Goal: Task Accomplishment & Management: Manage account settings

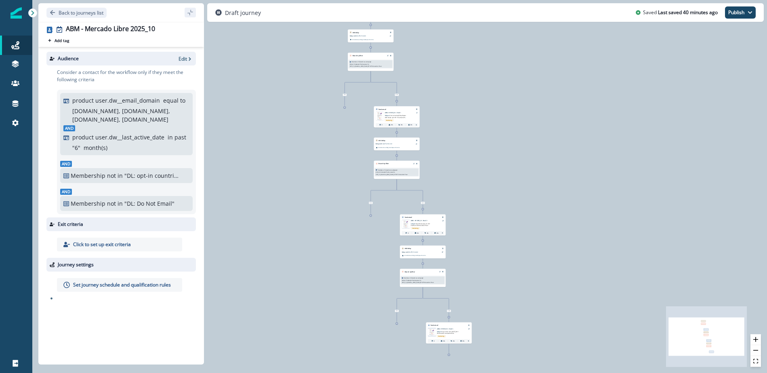
click at [120, 128] on div "And product user.dw__last_active_date in past " 6 " month(s)" at bounding box center [126, 138] width 126 height 27
click at [182, 58] on p "Edit" at bounding box center [183, 58] width 8 height 7
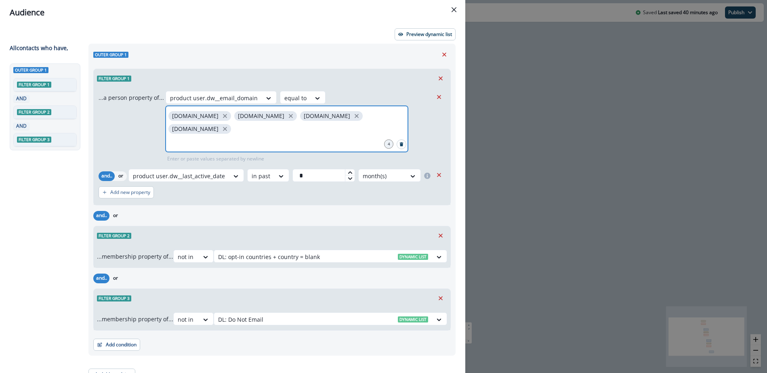
drag, startPoint x: 344, startPoint y: 116, endPoint x: 328, endPoint y: 118, distance: 15.9
click at [227, 127] on icon "close" at bounding box center [225, 129] width 4 height 4
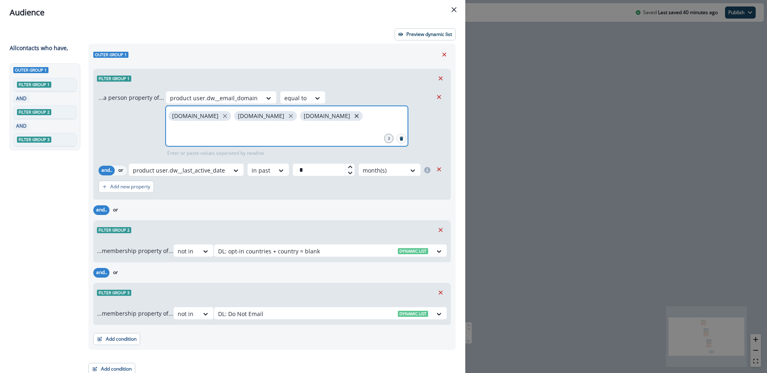
click at [353, 116] on icon "close" at bounding box center [356, 115] width 7 height 7
click at [287, 117] on button "close" at bounding box center [291, 116] width 8 height 8
click at [221, 116] on icon "close" at bounding box center [224, 115] width 7 height 7
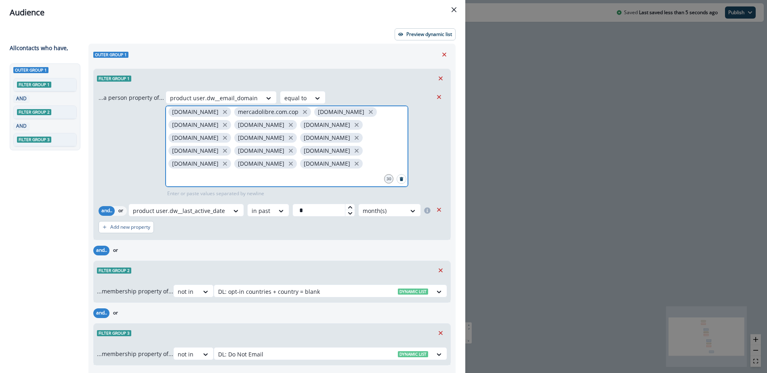
scroll to position [46, 0]
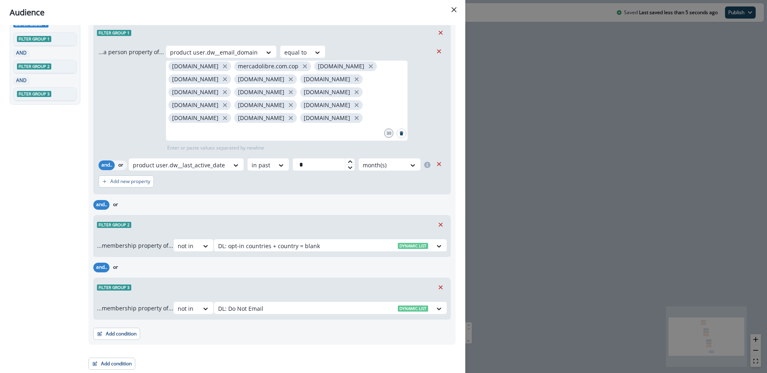
click at [35, 202] on div "Outer group 1 Filter group 1 AND Filter group 2 AND Filter group 3" at bounding box center [47, 158] width 74 height 280
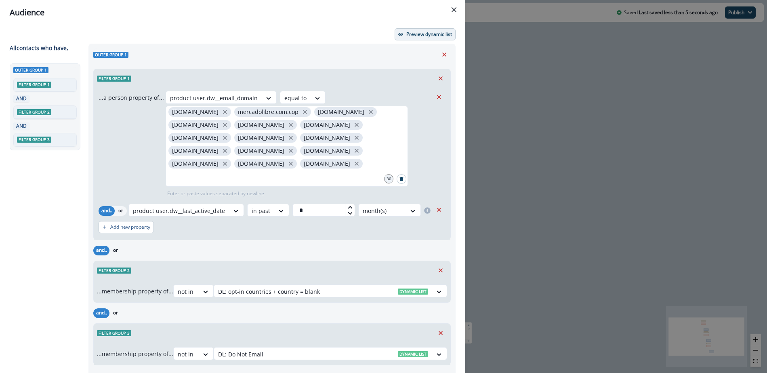
click at [408, 37] on p "Preview dynamic list" at bounding box center [429, 35] width 46 height 6
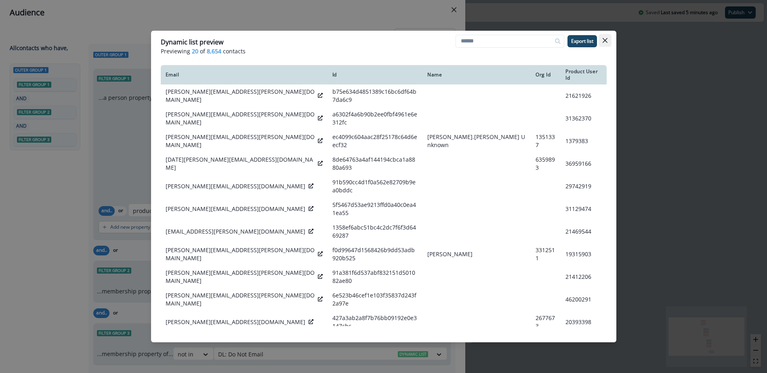
click at [606, 41] on icon "Close" at bounding box center [605, 40] width 5 height 5
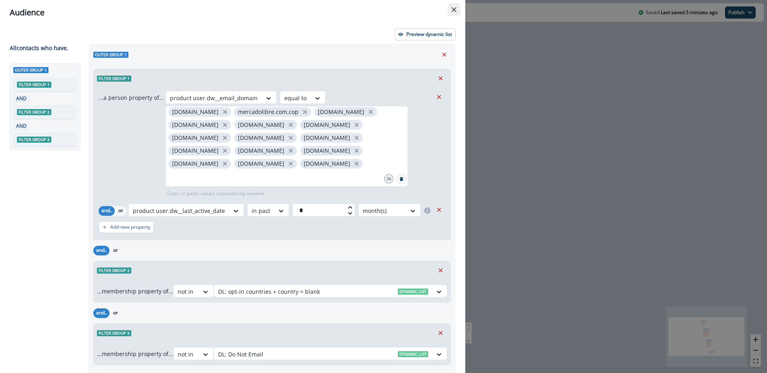
click at [454, 9] on icon "Close" at bounding box center [454, 9] width 5 height 5
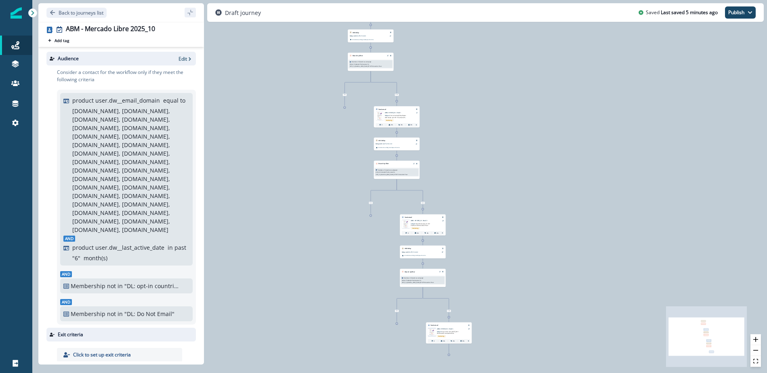
scroll to position [86, 0]
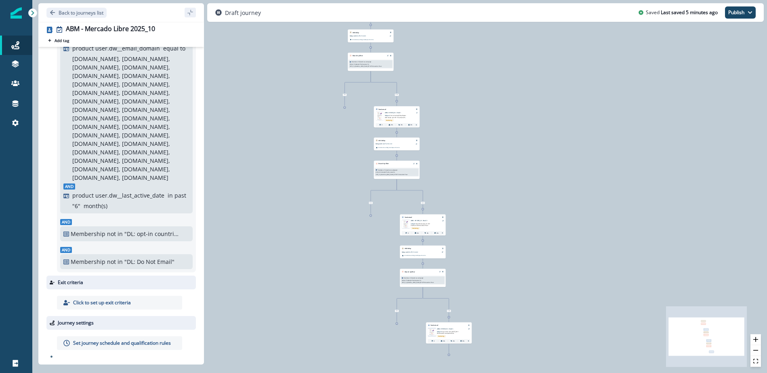
click at [114, 304] on p "Click to set up exit criteria" at bounding box center [102, 302] width 58 height 7
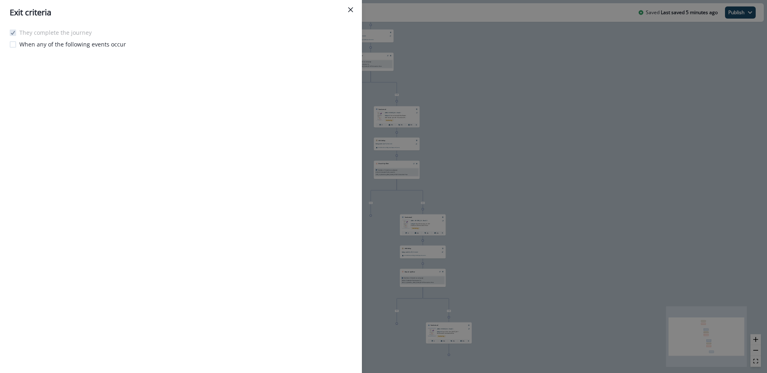
click at [29, 44] on p "When any of the following events occur" at bounding box center [72, 44] width 107 height 8
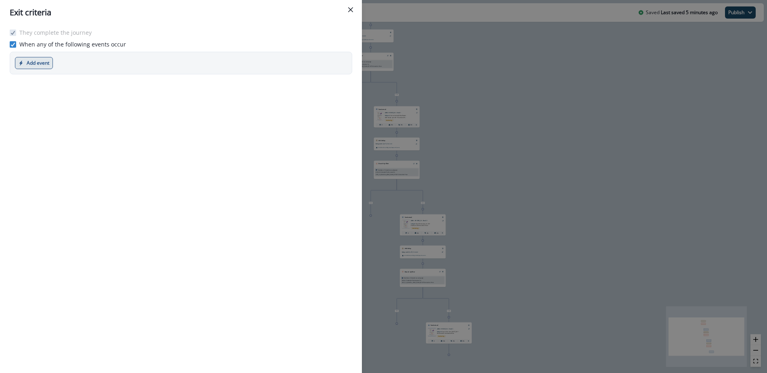
click at [35, 64] on button "Add event" at bounding box center [34, 63] width 38 height 12
click at [47, 97] on button "Marketing event" at bounding box center [60, 95] width 90 height 13
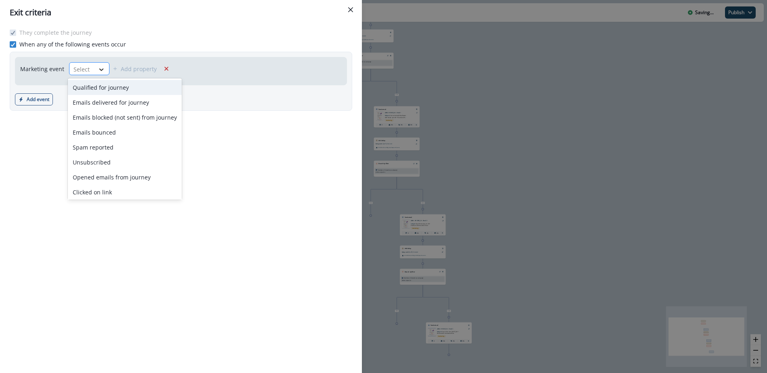
click at [100, 71] on icon at bounding box center [101, 69] width 7 height 8
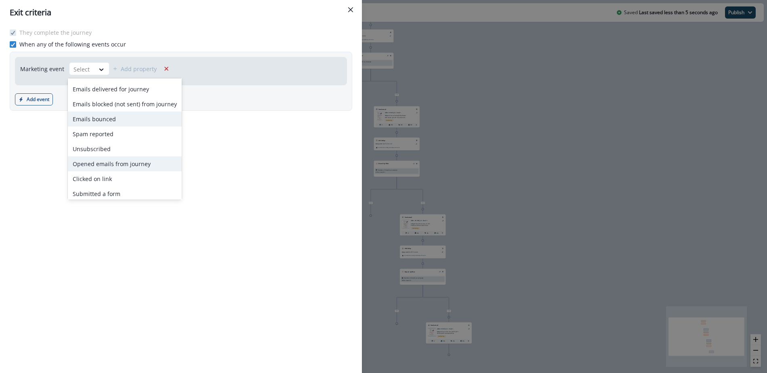
scroll to position [32, 0]
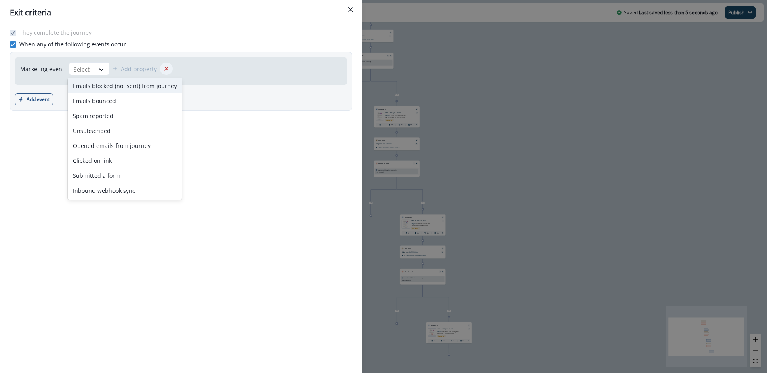
click at [166, 67] on icon "Remove" at bounding box center [166, 68] width 7 height 7
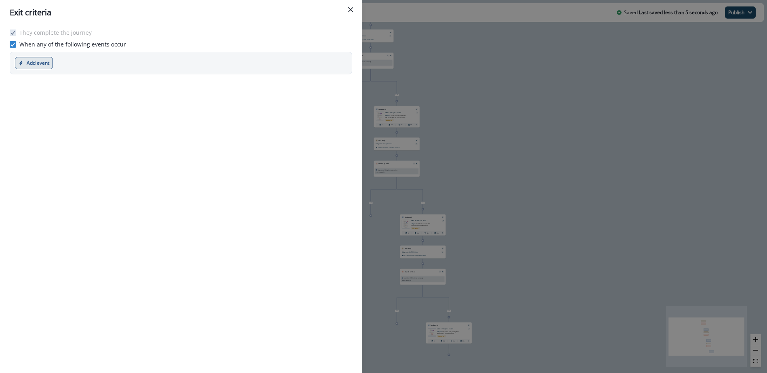
click at [36, 64] on button "Add event" at bounding box center [34, 63] width 38 height 12
click at [48, 83] on button "Product event" at bounding box center [60, 82] width 90 height 13
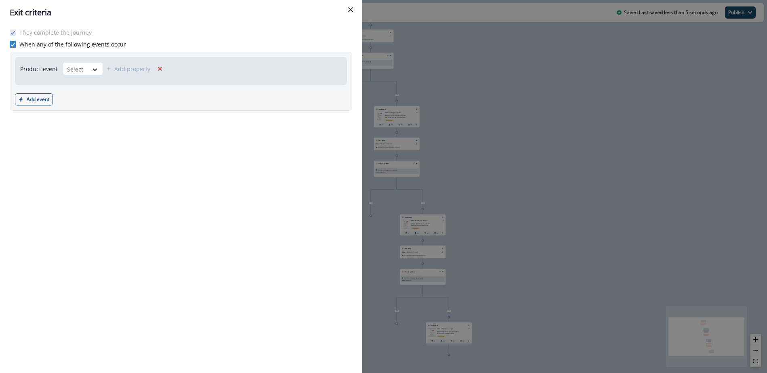
scroll to position [86, 0]
click at [98, 64] on div at bounding box center [95, 69] width 15 height 13
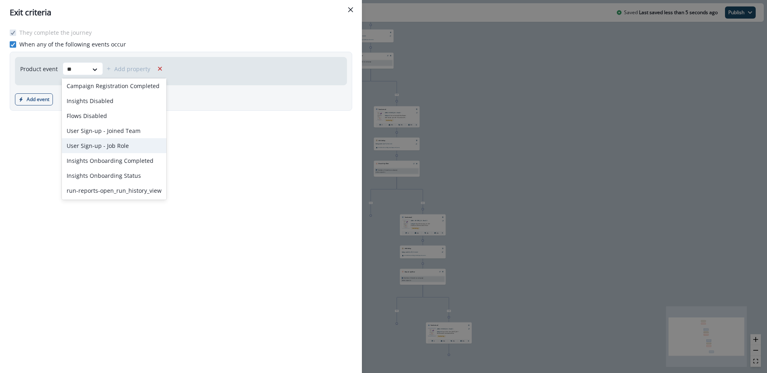
scroll to position [0, 0]
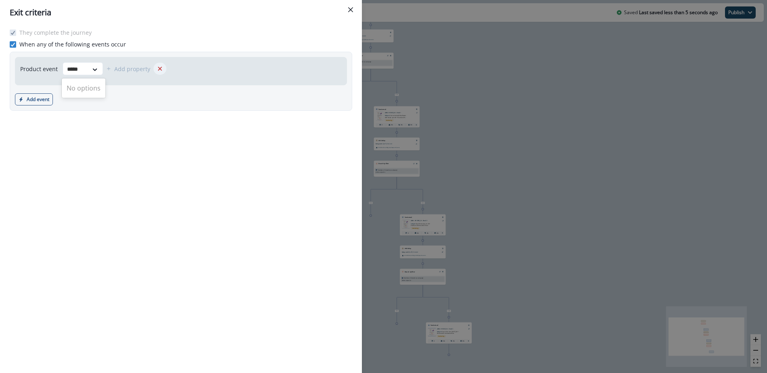
type input "*****"
click at [157, 67] on icon "Remove" at bounding box center [159, 68] width 7 height 7
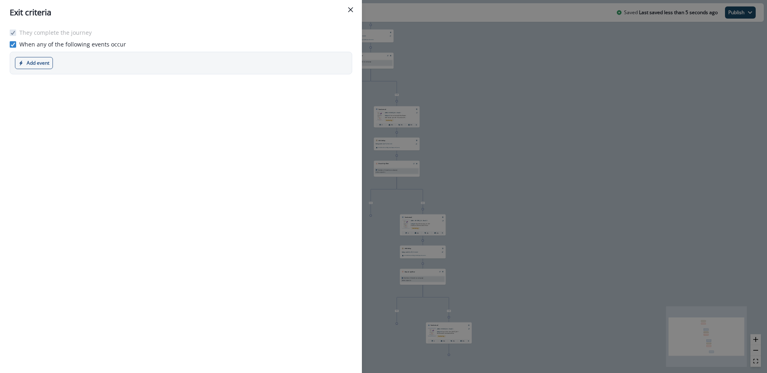
click at [13, 40] on label "When any of the following events occur" at bounding box center [68, 44] width 116 height 8
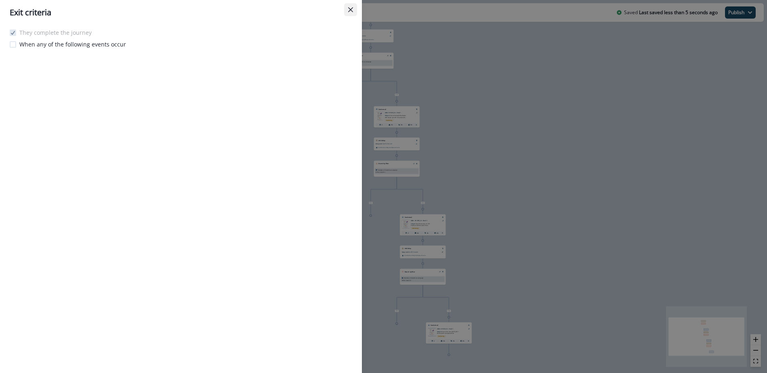
click at [351, 11] on icon "Close" at bounding box center [350, 9] width 5 height 5
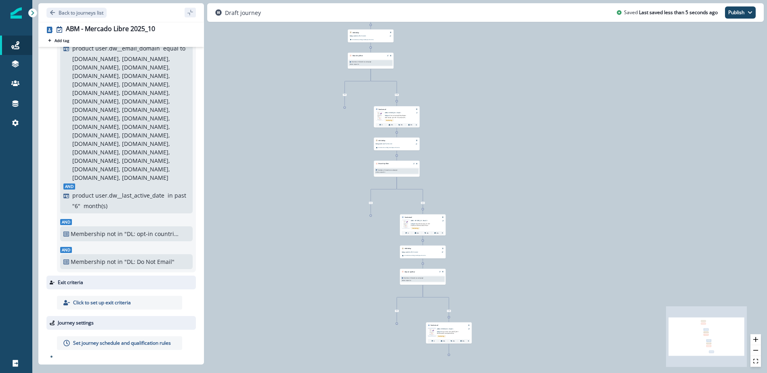
click at [122, 341] on p "Set journey schedule and qualification rules" at bounding box center [122, 342] width 98 height 7
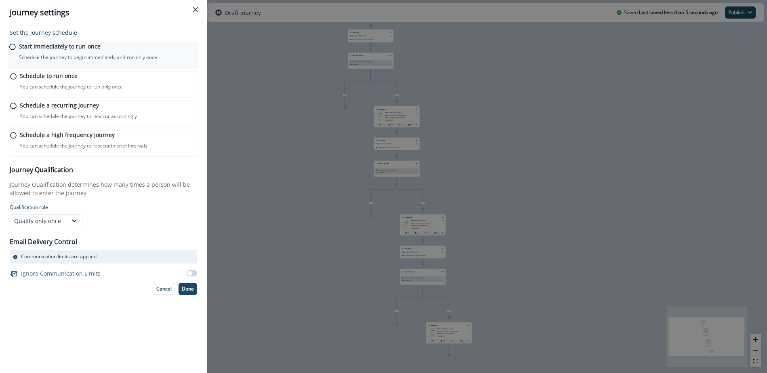
click at [98, 50] on p "Start immediately to run once" at bounding box center [60, 46] width 82 height 8
click at [188, 291] on p "Done" at bounding box center [188, 288] width 12 height 6
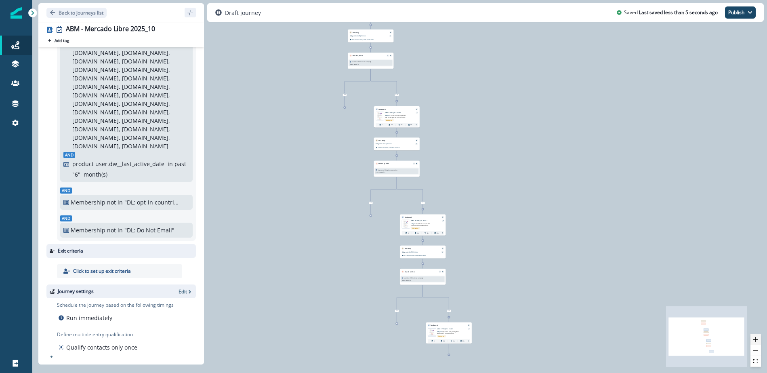
click at [760, 342] on button "zoom in" at bounding box center [756, 339] width 11 height 11
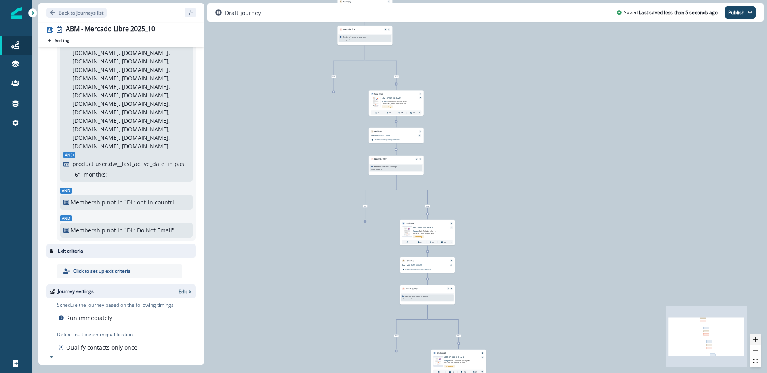
click at [760, 342] on button "zoom in" at bounding box center [756, 339] width 11 height 11
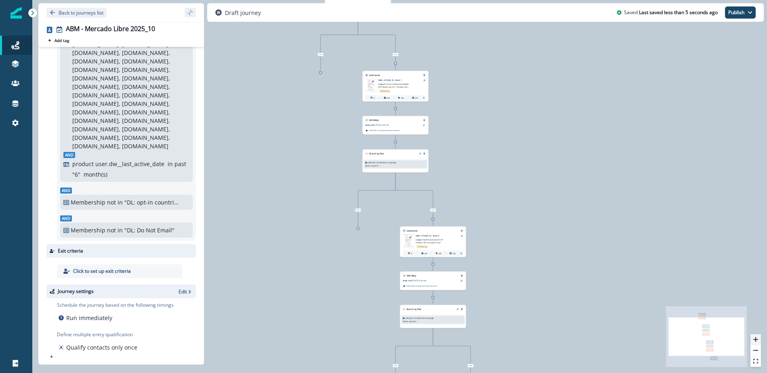
click at [760, 342] on button "zoom in" at bounding box center [756, 339] width 11 height 11
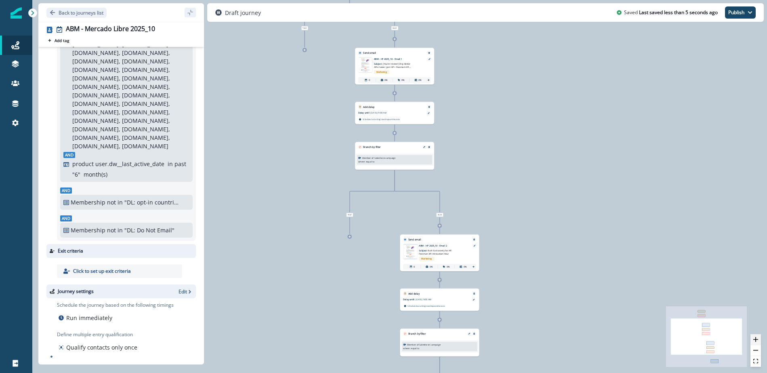
click at [760, 342] on button "zoom in" at bounding box center [756, 339] width 11 height 11
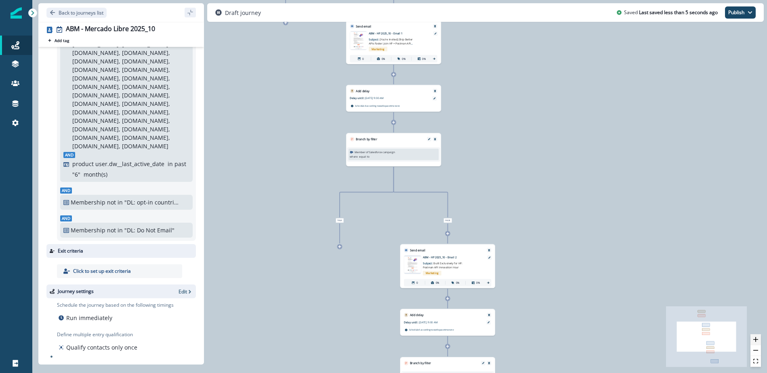
click at [760, 342] on button "zoom in" at bounding box center [756, 339] width 11 height 11
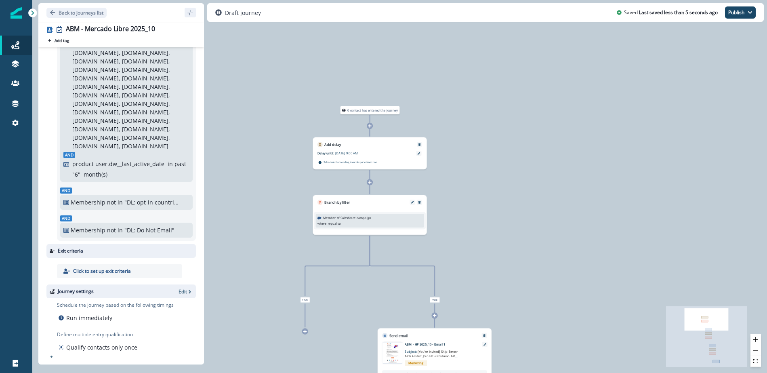
scroll to position [91, 0]
click at [418, 153] on icon at bounding box center [419, 153] width 3 height 3
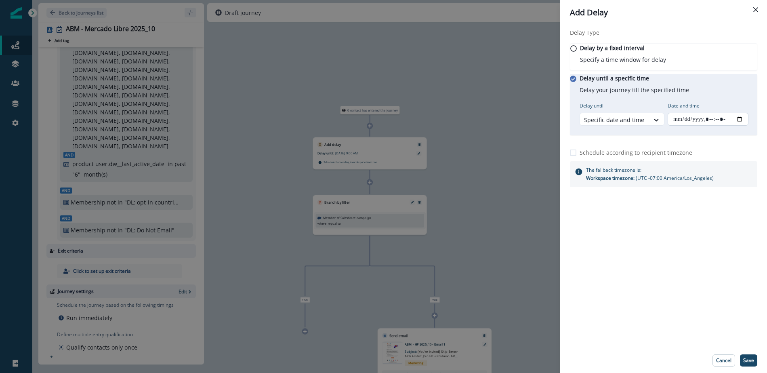
drag, startPoint x: 746, startPoint y: 127, endPoint x: 738, endPoint y: 126, distance: 8.6
click at [746, 126] on input "Date and time" at bounding box center [708, 119] width 81 height 13
click at [684, 296] on div "Delay Type Delay by a fixed interval Specify a time window for delay Delay unti…" at bounding box center [663, 186] width 207 height 323
click at [742, 126] on input "Date and time" at bounding box center [708, 119] width 81 height 13
type input "**********"
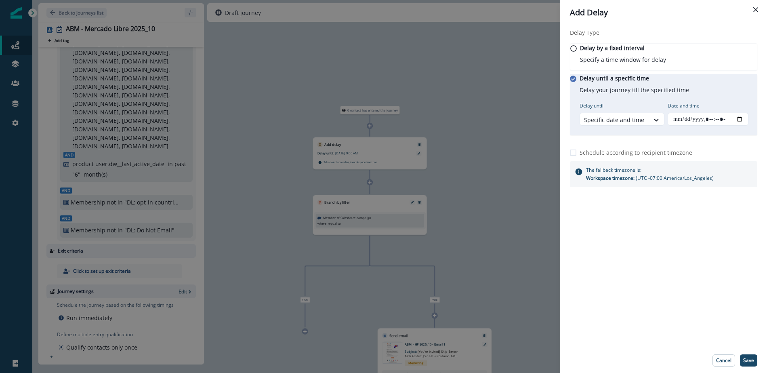
click at [671, 325] on div "Delay Type Delay by a fixed interval Specify a time window for delay Delay unti…" at bounding box center [663, 186] width 207 height 323
click at [749, 359] on p "Save" at bounding box center [748, 360] width 11 height 6
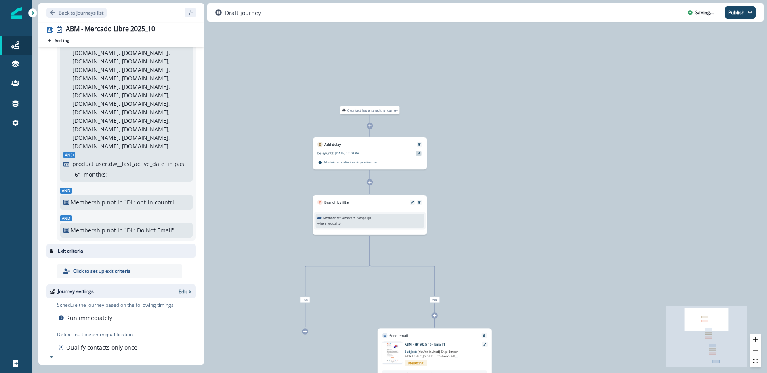
click at [420, 152] on div at bounding box center [418, 153] width 5 height 5
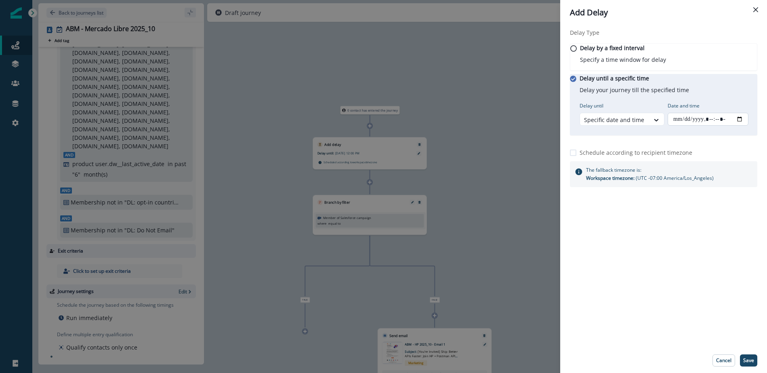
click at [743, 126] on input "Date and time" at bounding box center [708, 119] width 81 height 13
type input "**********"
click at [708, 301] on div "Delay Type Delay by a fixed interval Specify a time window for delay Delay unti…" at bounding box center [663, 186] width 207 height 323
click at [750, 362] on p "Save" at bounding box center [748, 360] width 11 height 6
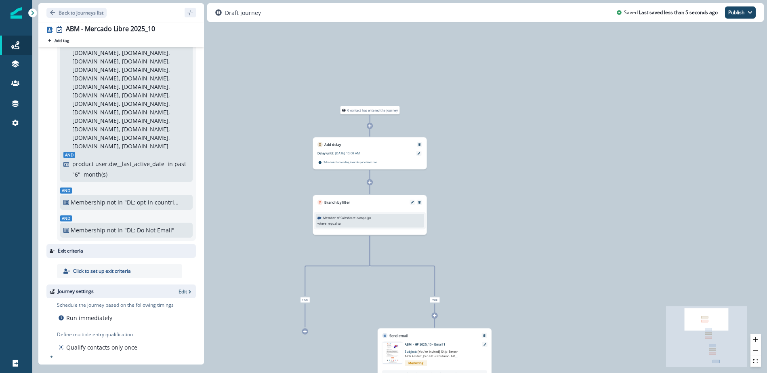
click at [358, 217] on p "Member of Salesforce campaign" at bounding box center [347, 218] width 48 height 5
click at [366, 220] on p "Member of Salesforce campaign" at bounding box center [347, 218] width 48 height 5
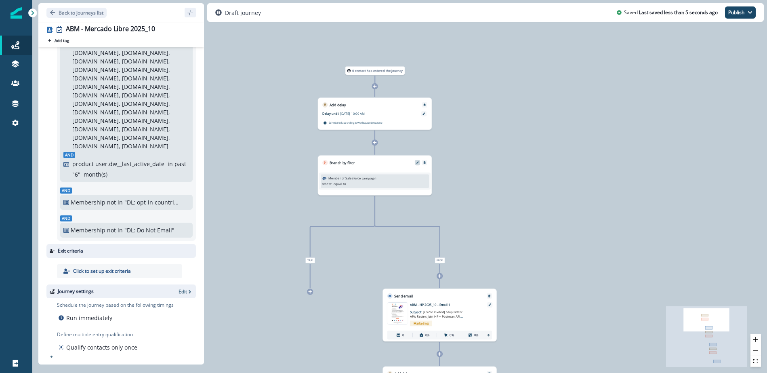
click at [417, 162] on icon "Edit" at bounding box center [417, 162] width 3 height 3
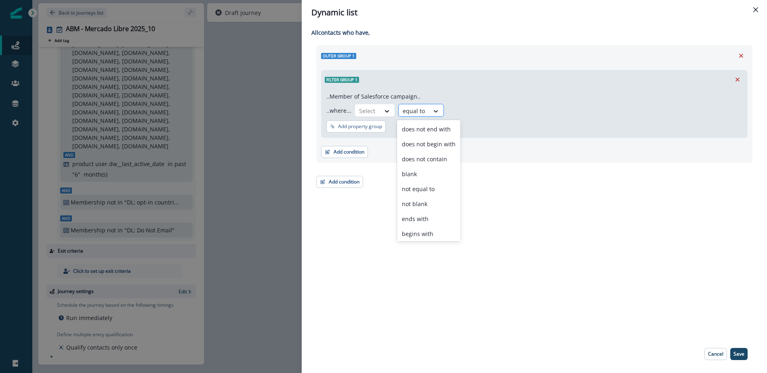
click at [429, 112] on div at bounding box center [436, 111] width 14 height 8
click at [361, 110] on div at bounding box center [367, 111] width 17 height 10
click at [398, 97] on p "..Member of Salesforce campaign.." at bounding box center [373, 96] width 94 height 8
click at [378, 109] on div "Select" at bounding box center [367, 110] width 25 height 13
drag, startPoint x: 510, startPoint y: 111, endPoint x: 670, endPoint y: 104, distance: 160.1
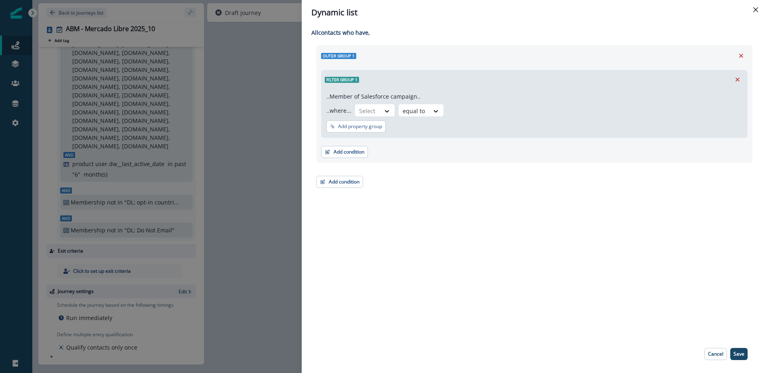
click at [513, 111] on div "..where... Select equal to" at bounding box center [534, 110] width 416 height 13
click at [736, 80] on icon "Remove" at bounding box center [737, 79] width 7 height 7
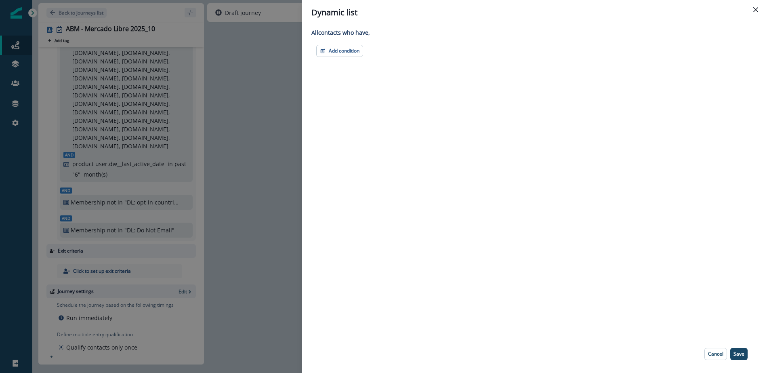
drag, startPoint x: 333, startPoint y: 53, endPoint x: 344, endPoint y: 60, distance: 12.9
click at [333, 54] on button "Add condition" at bounding box center [339, 51] width 47 height 12
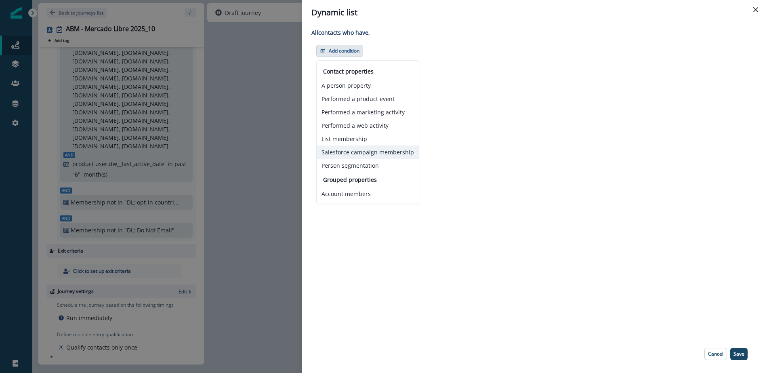
click at [367, 151] on button "Salesforce campaign membership" at bounding box center [368, 151] width 102 height 13
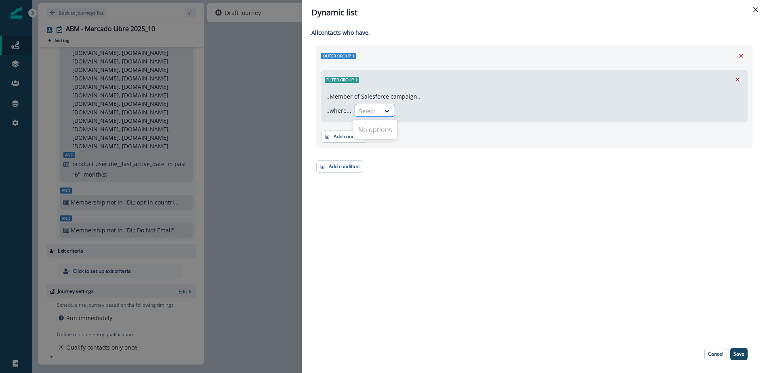
click at [377, 111] on div "Select" at bounding box center [367, 110] width 25 height 13
click at [345, 110] on p "..where..." at bounding box center [338, 110] width 25 height 8
click at [386, 109] on icon at bounding box center [386, 111] width 7 height 8
click at [372, 130] on div "No options" at bounding box center [375, 130] width 44 height 16
click at [458, 112] on div "..where... Select" at bounding box center [534, 110] width 416 height 13
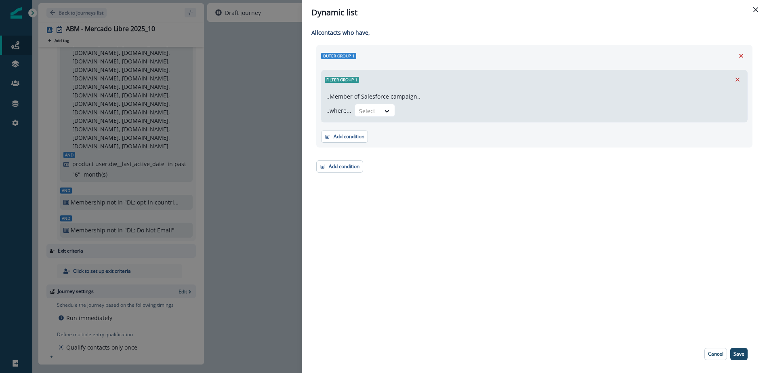
click at [755, 10] on icon "Close" at bounding box center [755, 9] width 5 height 5
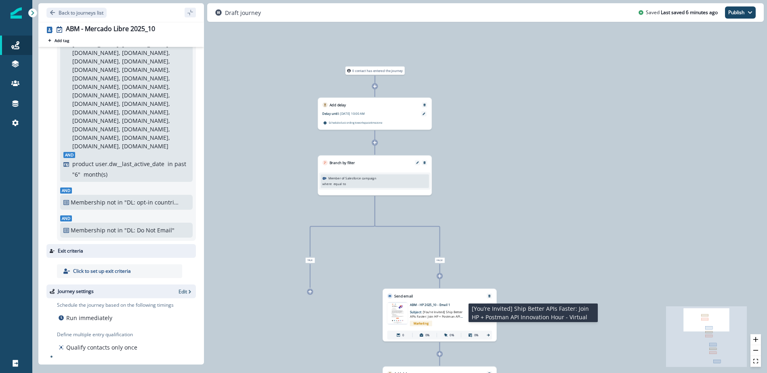
click at [435, 312] on span "[You’re Invited] Ship Better APIs Faster: Join HP + Postman API Innovation Hour…" at bounding box center [436, 317] width 53 height 14
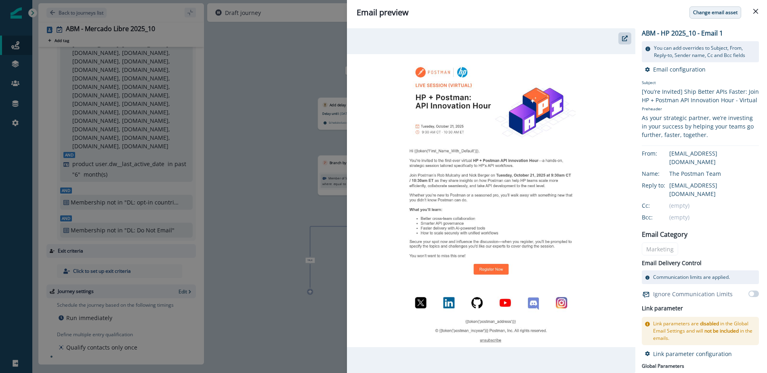
click at [717, 13] on p "Change email asset" at bounding box center [715, 13] width 44 height 6
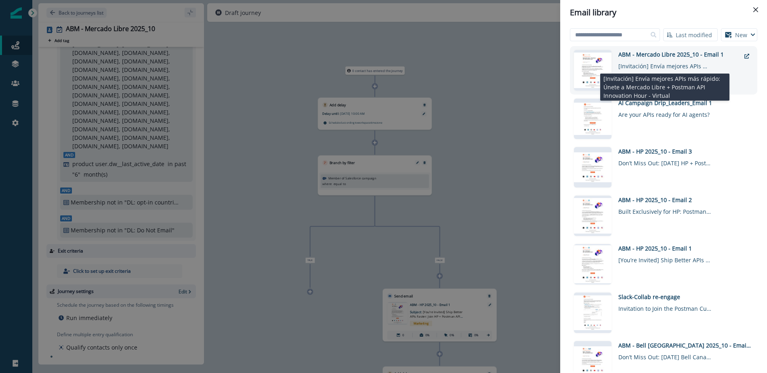
click at [678, 61] on div "[Invitación] Envía mejores APIs más rápido: Únete a Mercado Libre + Postman API…" at bounding box center [664, 65] width 93 height 12
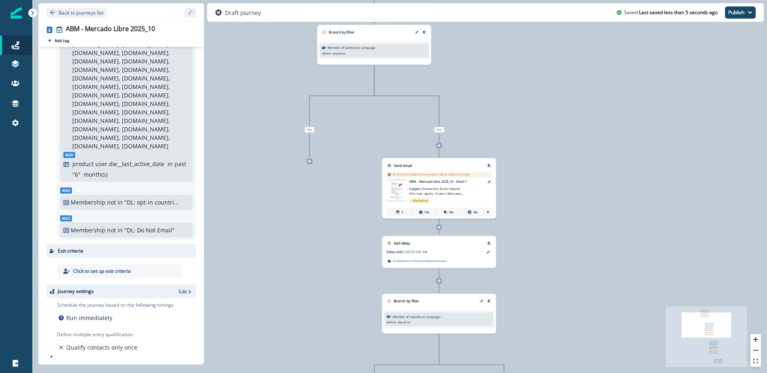
click at [433, 247] on div "Delay until: Oct 14, 2025 at 9:00 AM Delay details incomplete Scheduled accordi…" at bounding box center [439, 257] width 114 height 22
click at [490, 253] on div at bounding box center [488, 251] width 5 height 5
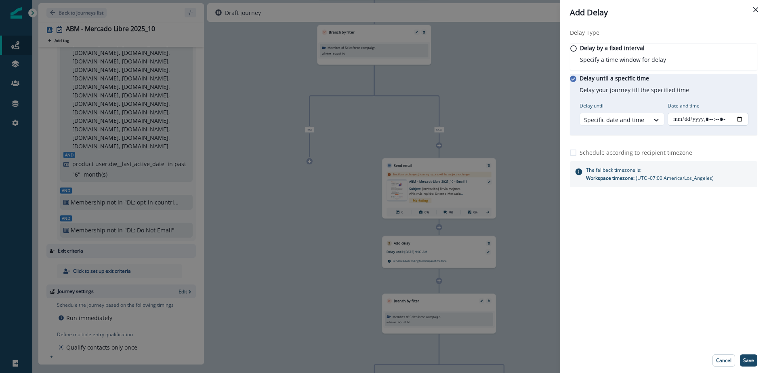
click at [721, 126] on input "Date and time" at bounding box center [708, 119] width 81 height 13
click at [745, 126] on input "Date and time" at bounding box center [708, 119] width 81 height 13
type input "**********"
click at [619, 298] on div "Delay Type Delay by a fixed interval Specify a time window for delay Delay unti…" at bounding box center [663, 186] width 207 height 323
click at [749, 365] on button "Save" at bounding box center [748, 360] width 17 height 12
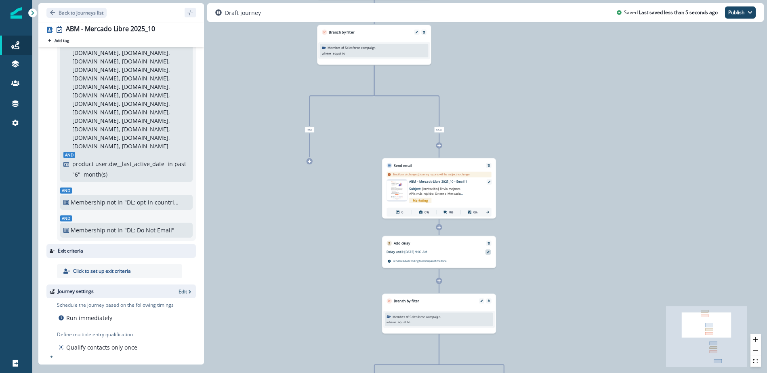
click at [488, 253] on icon at bounding box center [488, 252] width 3 height 3
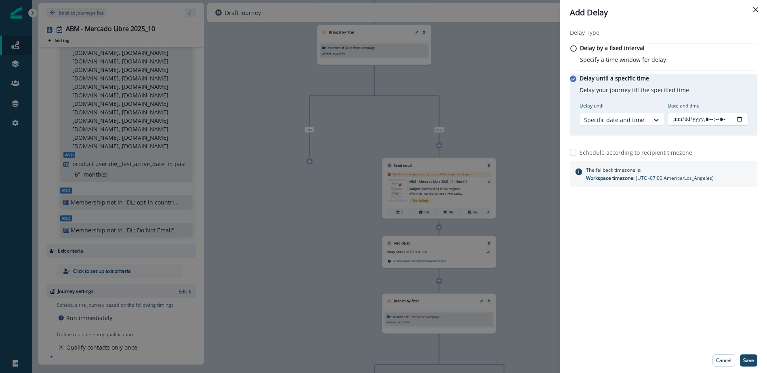
click at [716, 126] on input "Date and time" at bounding box center [708, 119] width 81 height 13
click at [744, 126] on input "Date and time" at bounding box center [708, 119] width 81 height 13
type input "**********"
click at [695, 304] on div "Delay Type Delay by a fixed interval Specify a time window for delay Delay unti…" at bounding box center [663, 186] width 207 height 323
click at [753, 360] on p "Save" at bounding box center [748, 360] width 11 height 6
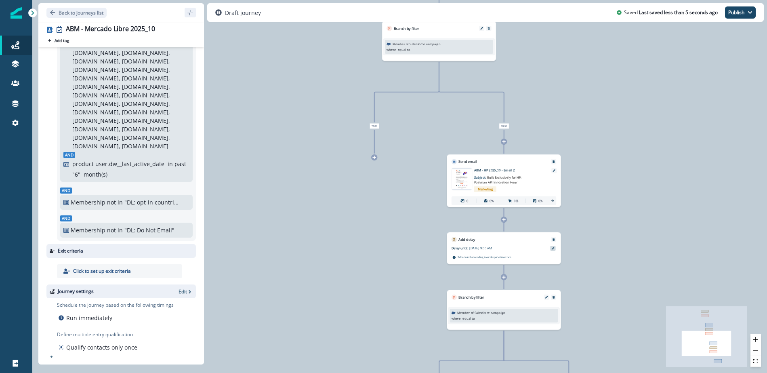
click at [553, 248] on icon at bounding box center [553, 248] width 3 height 3
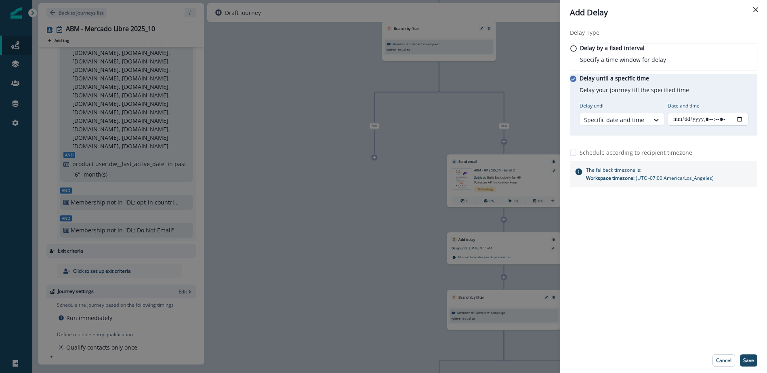
click at [744, 126] on input "Date and time" at bounding box center [708, 119] width 81 height 13
type input "**********"
click at [693, 305] on div "Delay Type Delay by a fixed interval Specify a time window for delay Delay unti…" at bounding box center [663, 186] width 207 height 323
click at [748, 359] on p "Save" at bounding box center [748, 360] width 11 height 6
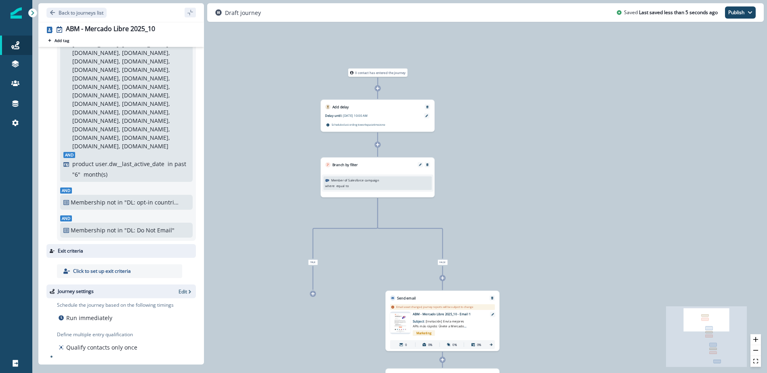
click at [361, 190] on div "Member of Salesforce campaign where equal to Add property group Campaign member…" at bounding box center [378, 183] width 112 height 17
click at [380, 182] on div "Member of Salesforce campaign where equal to Add property group Campaign member…" at bounding box center [377, 183] width 105 height 10
click at [421, 164] on icon "Edit" at bounding box center [420, 164] width 3 height 3
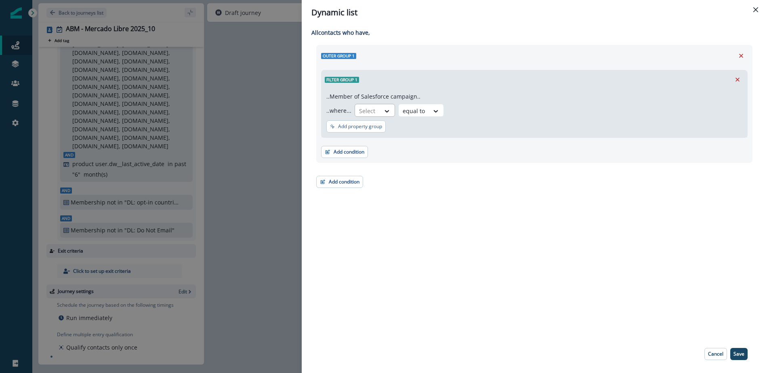
click at [369, 109] on div at bounding box center [367, 111] width 17 height 10
drag, startPoint x: 368, startPoint y: 129, endPoint x: 412, endPoint y: 114, distance: 46.2
click at [369, 129] on div "No options" at bounding box center [375, 130] width 44 height 16
click at [423, 110] on div "equal to" at bounding box center [414, 110] width 30 height 13
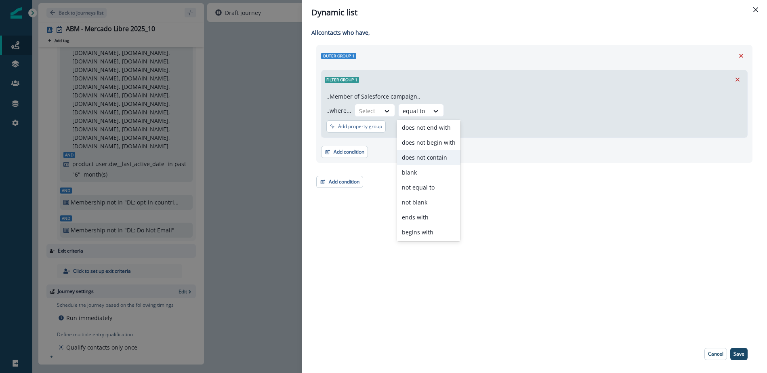
click at [524, 143] on div "Add condition Contact properties A person property Performed a product event Pe…" at bounding box center [534, 148] width 427 height 20
click at [372, 127] on p "Add property group" at bounding box center [360, 127] width 44 height 6
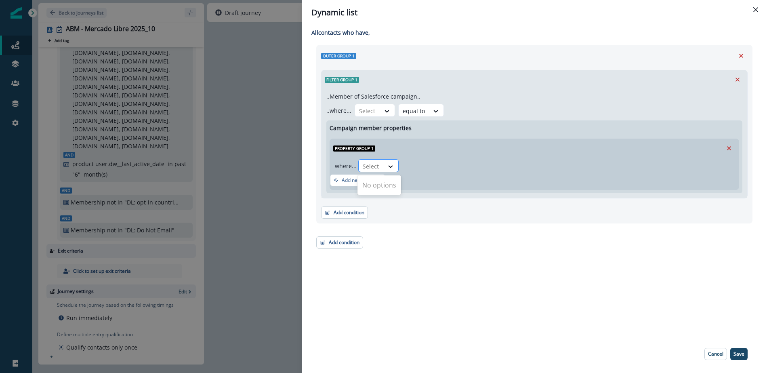
click at [374, 166] on div at bounding box center [371, 166] width 17 height 10
click at [728, 148] on icon "Remove" at bounding box center [728, 148] width 7 height 7
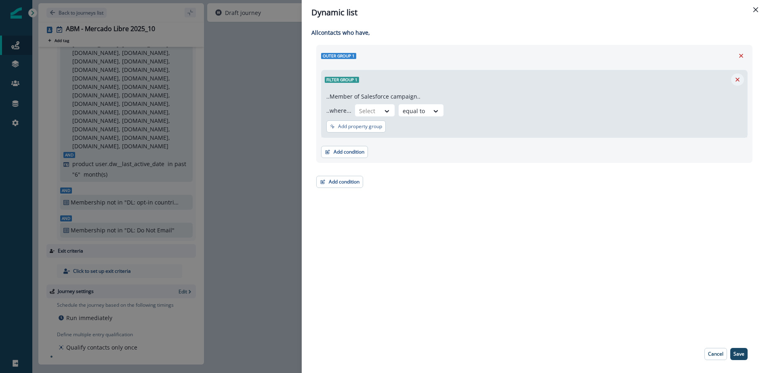
click at [738, 78] on icon "Remove" at bounding box center [737, 79] width 7 height 7
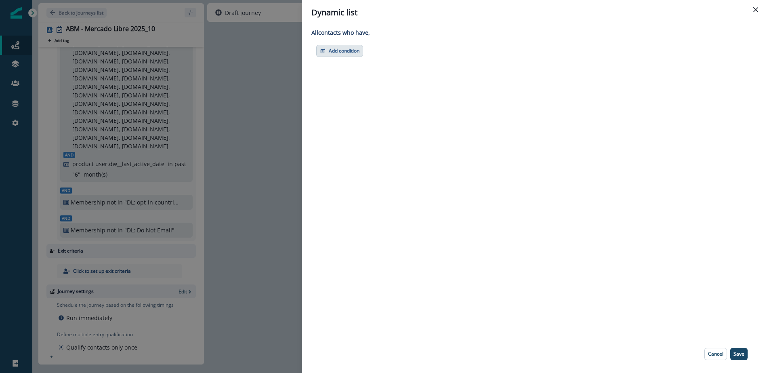
click at [347, 51] on button "Add condition" at bounding box center [339, 51] width 47 height 12
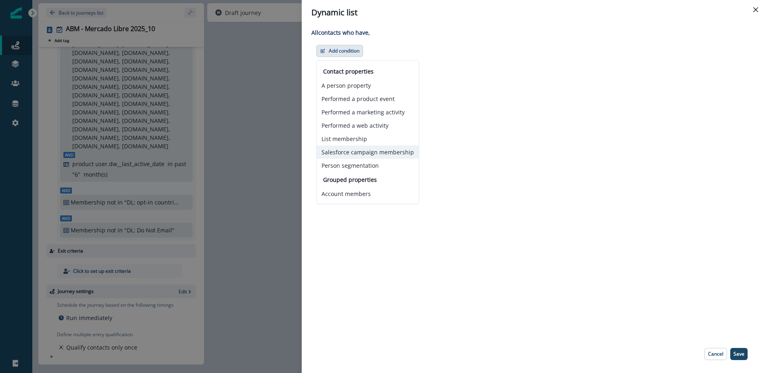
click at [372, 155] on button "Salesforce campaign membership" at bounding box center [368, 151] width 102 height 13
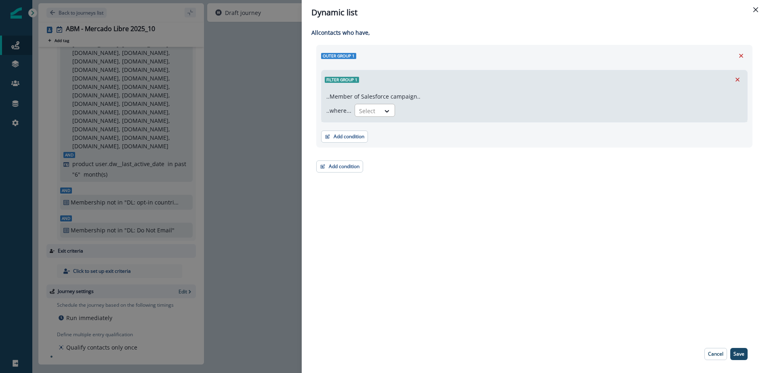
click at [382, 115] on div at bounding box center [387, 110] width 15 height 13
click at [374, 133] on div "No options" at bounding box center [375, 130] width 44 height 16
click at [376, 128] on div "No options" at bounding box center [375, 130] width 44 height 16
click at [366, 113] on div at bounding box center [367, 111] width 17 height 10
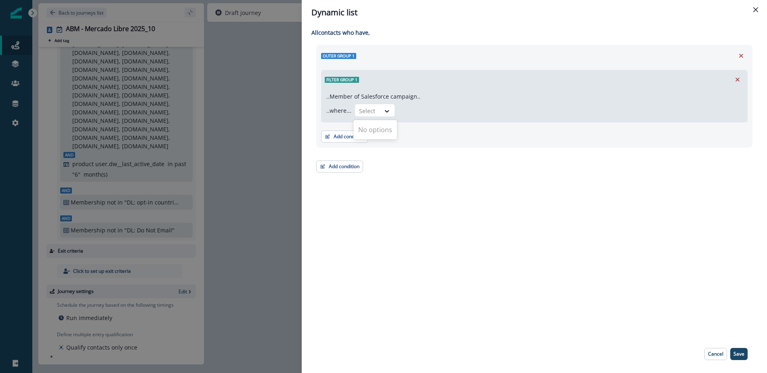
click at [369, 132] on div "No options" at bounding box center [375, 130] width 44 height 16
click at [376, 128] on div "No options" at bounding box center [375, 130] width 44 height 16
click at [384, 109] on icon at bounding box center [386, 111] width 7 height 8
click at [755, 8] on icon "Close" at bounding box center [755, 9] width 5 height 5
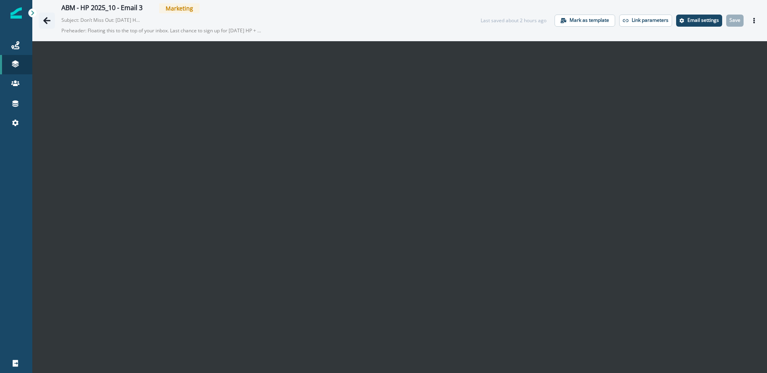
click at [43, 19] on icon "Go back" at bounding box center [47, 21] width 8 height 8
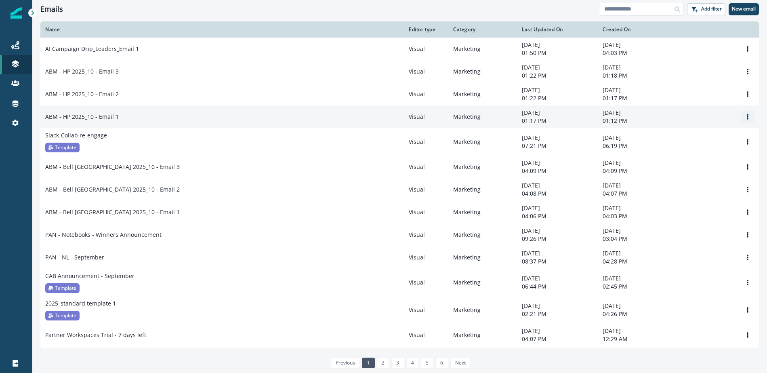
click at [750, 118] on icon "Options" at bounding box center [748, 117] width 6 height 6
click at [692, 137] on button "Clone" at bounding box center [709, 137] width 90 height 13
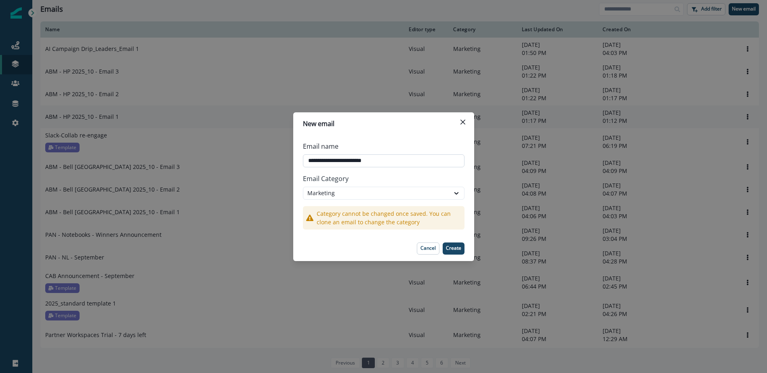
click at [332, 162] on input "**********" at bounding box center [384, 160] width 162 height 13
type input "**********"
click at [456, 249] on p "Create" at bounding box center [453, 248] width 15 height 6
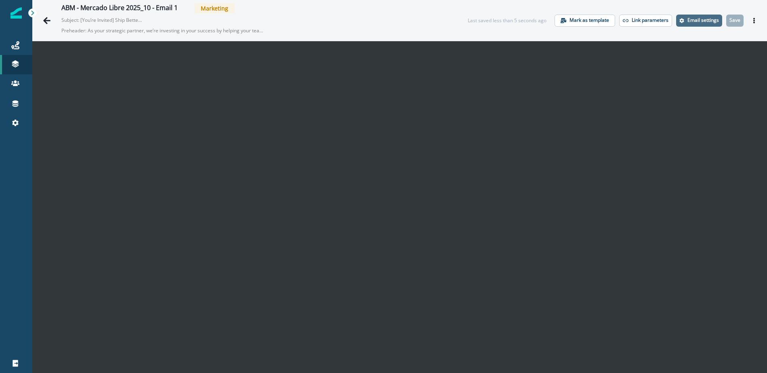
click at [705, 22] on p "Email settings" at bounding box center [704, 20] width 32 height 6
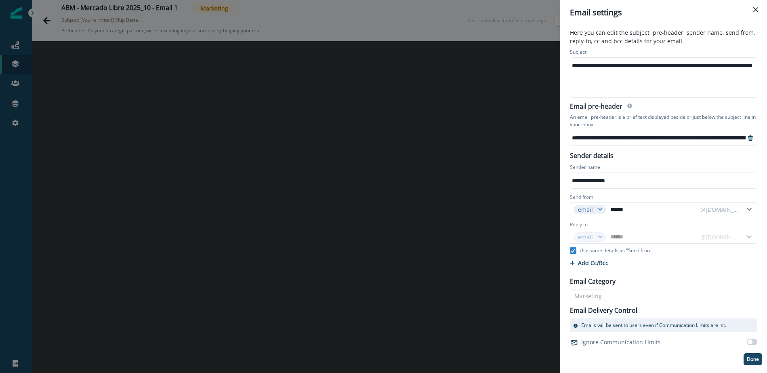
click at [620, 63] on div "**********" at bounding box center [685, 65] width 231 height 12
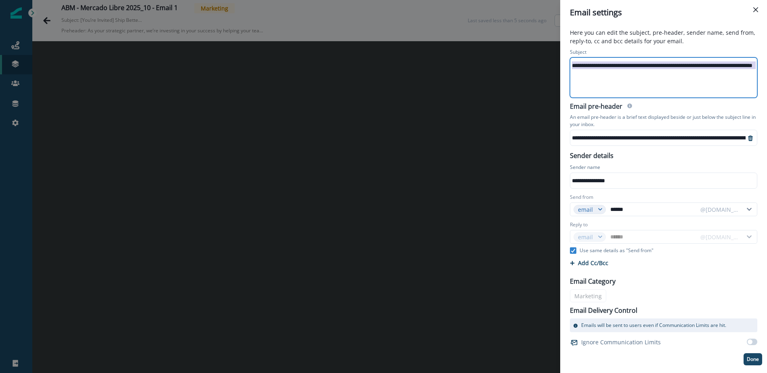
click at [620, 63] on div "**********" at bounding box center [685, 65] width 231 height 12
drag, startPoint x: 636, startPoint y: 66, endPoint x: 525, endPoint y: 63, distance: 110.7
click at [525, 63] on div "**********" at bounding box center [383, 186] width 767 height 373
click at [640, 136] on div "**********" at bounding box center [712, 138] width 284 height 12
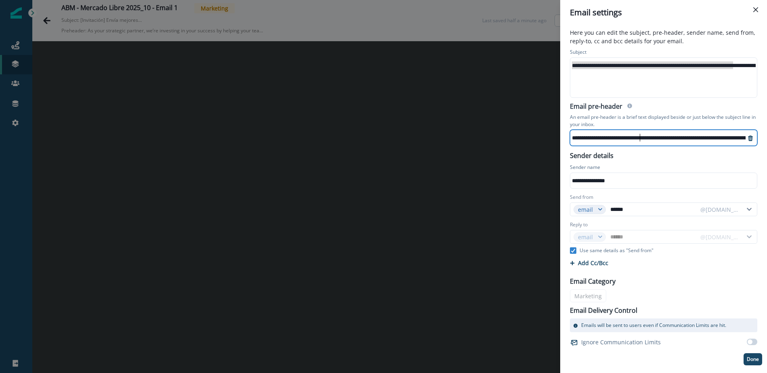
click at [640, 136] on div "**********" at bounding box center [712, 138] width 284 height 12
click at [640, 136] on div "**********" at bounding box center [603, 138] width 284 height 12
click at [647, 137] on div "**********" at bounding box center [603, 138] width 284 height 12
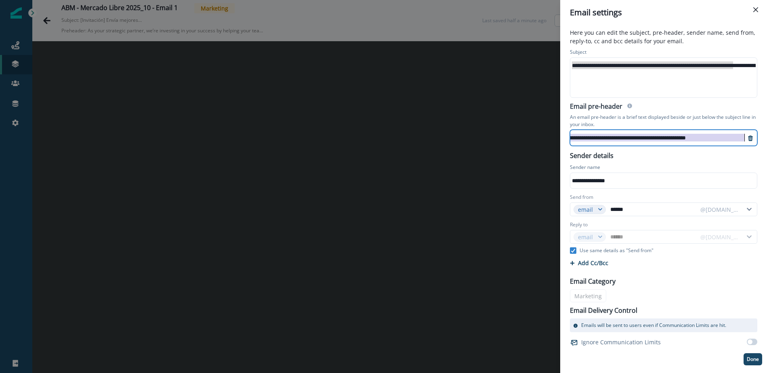
click at [647, 137] on div "**********" at bounding box center [603, 138] width 284 height 12
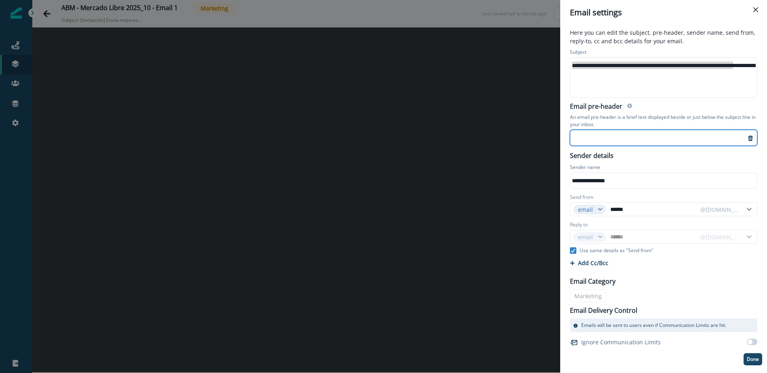
scroll to position [0, 0]
click at [627, 139] on div "**********" at bounding box center [657, 138] width 175 height 12
click at [612, 138] on div "**********" at bounding box center [657, 138] width 175 height 12
click at [616, 138] on div "**********" at bounding box center [657, 138] width 175 height 12
click at [620, 139] on div "**********" at bounding box center [657, 138] width 175 height 12
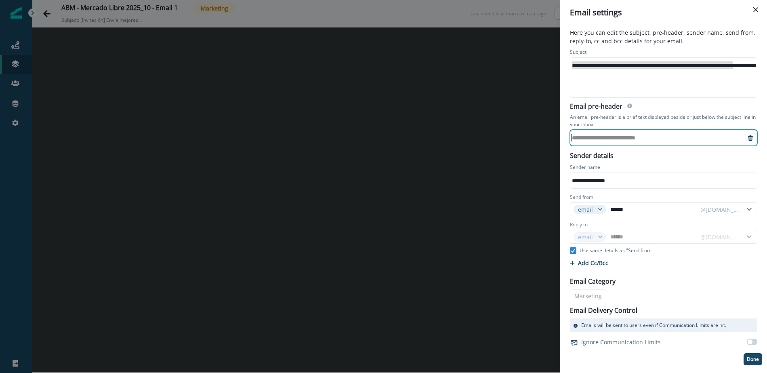
click at [608, 137] on div "**********" at bounding box center [657, 138] width 175 height 12
click at [593, 141] on div "**********" at bounding box center [657, 138] width 175 height 12
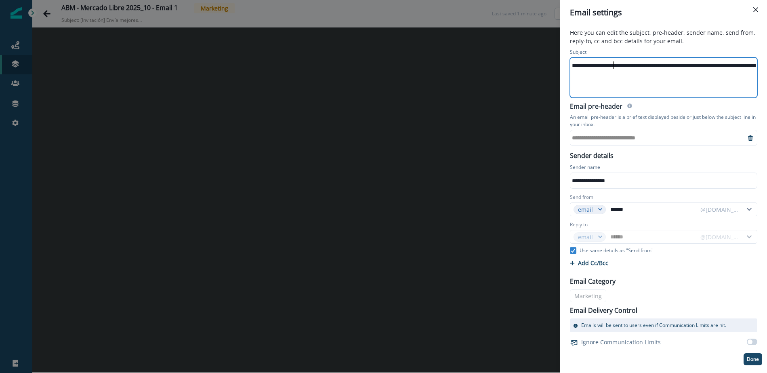
click at [614, 69] on div "**********" at bounding box center [711, 65] width 283 height 12
drag, startPoint x: 600, startPoint y: 68, endPoint x: 771, endPoint y: 75, distance: 171.0
click at [767, 75] on html "**********" at bounding box center [383, 186] width 767 height 373
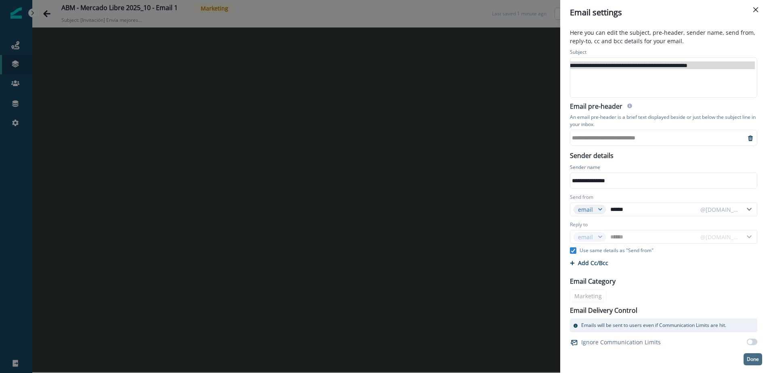
click at [754, 359] on p "Done" at bounding box center [753, 359] width 12 height 6
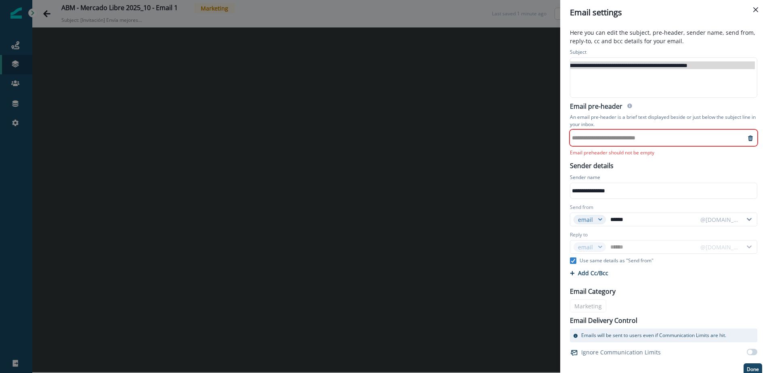
click at [604, 137] on div "**********" at bounding box center [657, 138] width 175 height 12
click at [589, 139] on div "**********" at bounding box center [657, 138] width 175 height 12
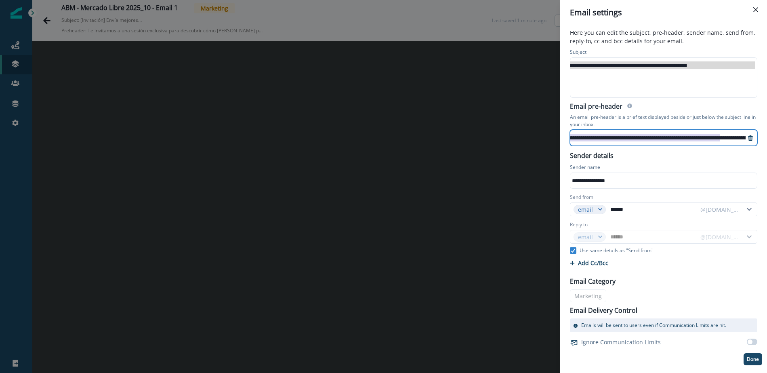
scroll to position [0, 0]
drag, startPoint x: 621, startPoint y: 139, endPoint x: 545, endPoint y: 139, distance: 75.9
click at [545, 139] on div "**********" at bounding box center [383, 186] width 767 height 373
drag, startPoint x: 624, startPoint y: 136, endPoint x: 694, endPoint y: 180, distance: 82.9
click at [624, 136] on div "**********" at bounding box center [732, 138] width 324 height 12
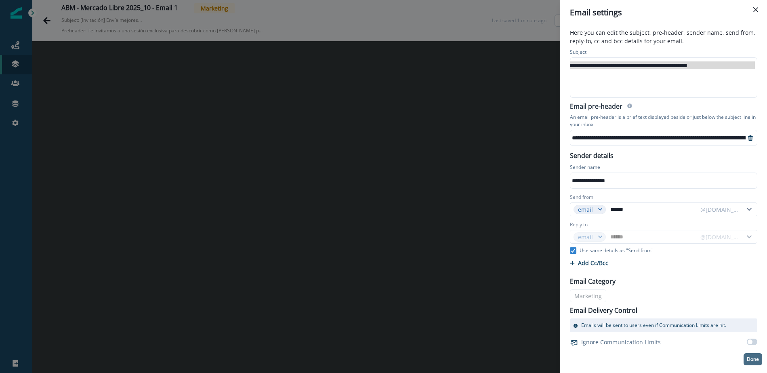
click at [754, 359] on p "Done" at bounding box center [753, 359] width 12 height 6
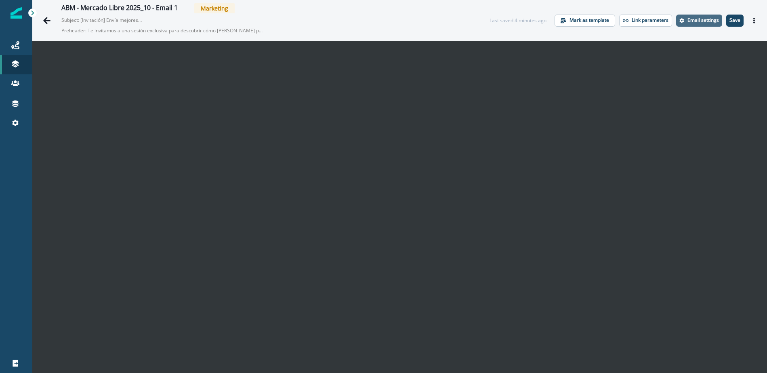
click at [697, 23] on p "Email settings" at bounding box center [704, 20] width 32 height 6
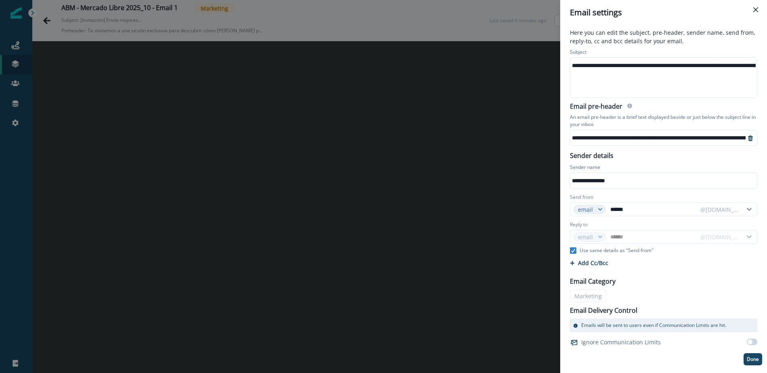
drag, startPoint x: 753, startPoint y: 360, endPoint x: 749, endPoint y: 360, distance: 4.1
click at [752, 360] on p "Done" at bounding box center [753, 359] width 12 height 6
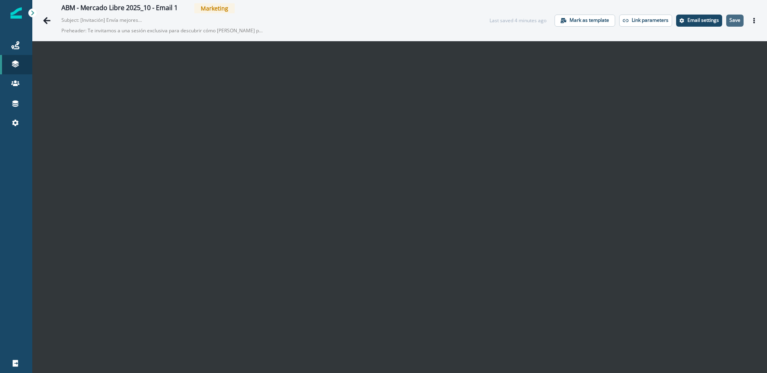
click at [736, 21] on p "Save" at bounding box center [735, 20] width 11 height 6
click at [732, 21] on p "Save" at bounding box center [735, 20] width 11 height 6
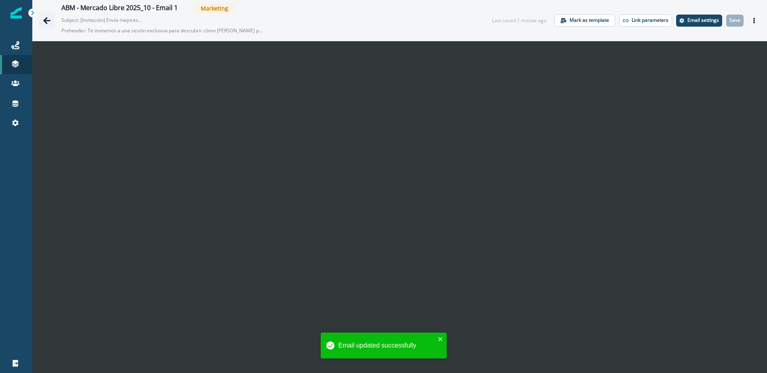
click at [43, 20] on icon "Go back" at bounding box center [46, 20] width 7 height 7
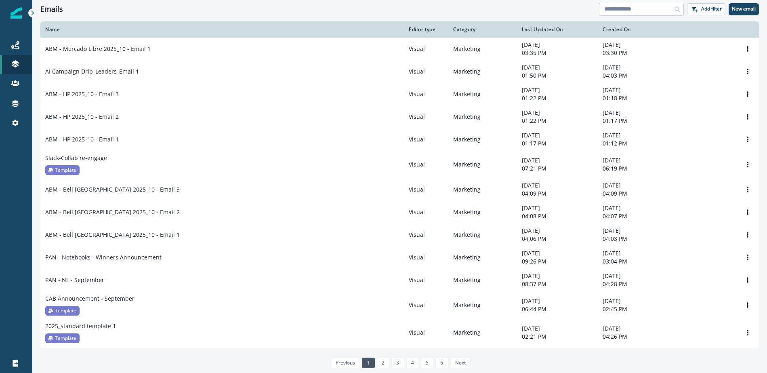
click at [643, 13] on input at bounding box center [641, 9] width 85 height 13
type input "***"
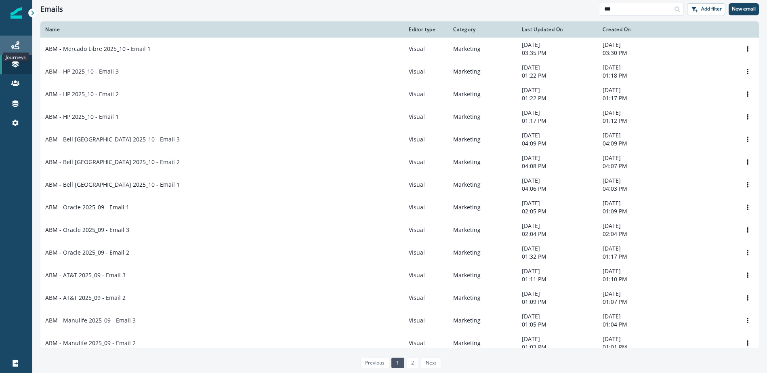
click at [18, 48] on icon at bounding box center [15, 45] width 8 height 8
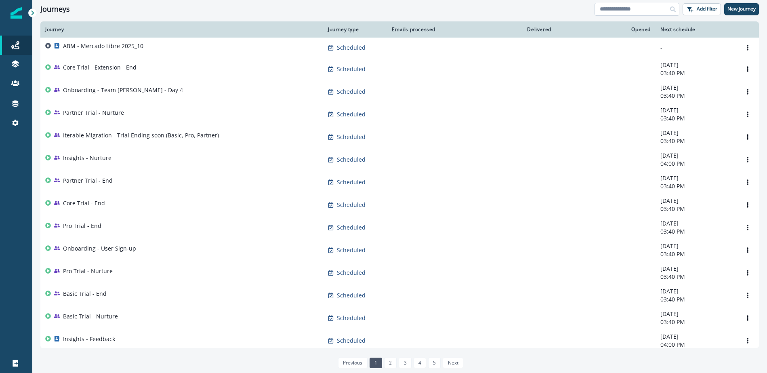
click at [638, 13] on input at bounding box center [637, 9] width 85 height 13
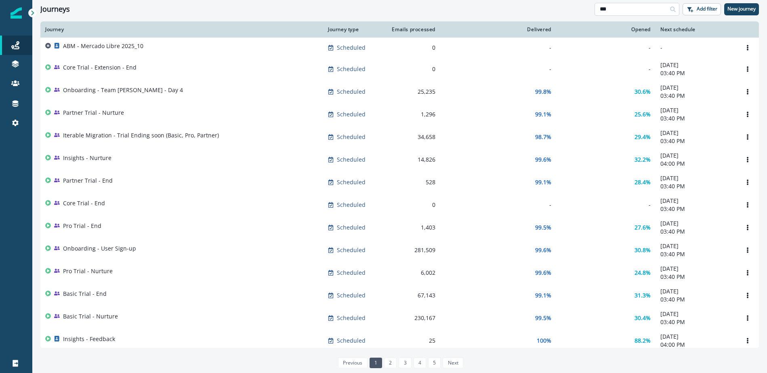
type input "***"
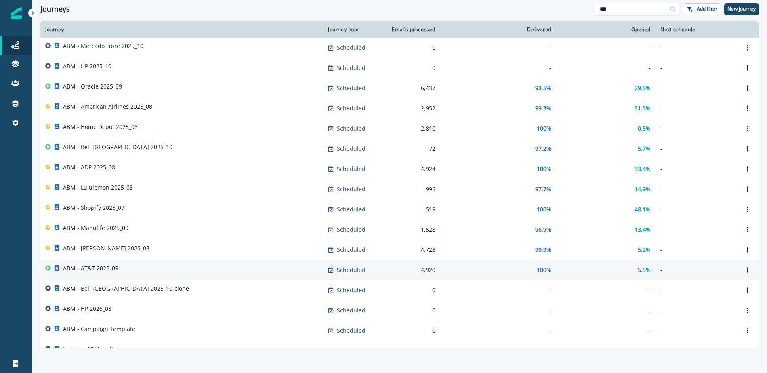
click at [95, 267] on p "ABM - AT&T 2025_09" at bounding box center [90, 268] width 55 height 8
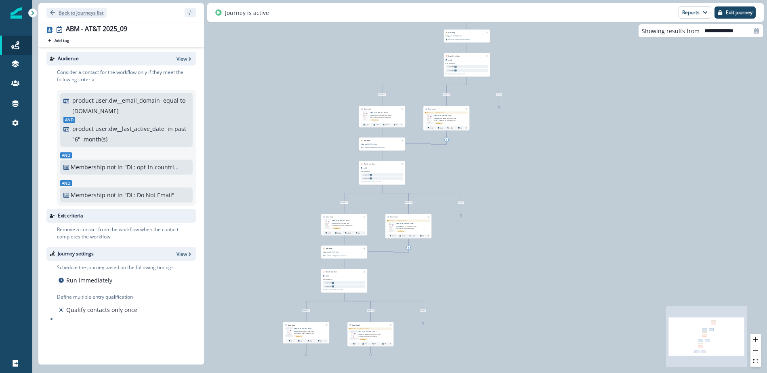
click at [52, 10] on icon "Go back" at bounding box center [52, 12] width 5 height 5
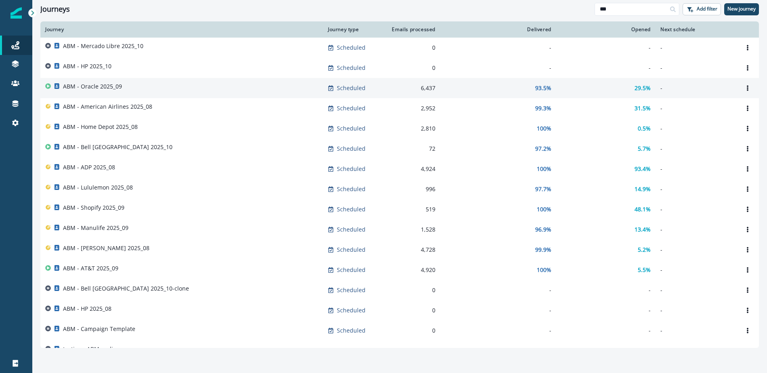
click at [132, 89] on div "ABM - Oracle 2025_09" at bounding box center [181, 87] width 273 height 11
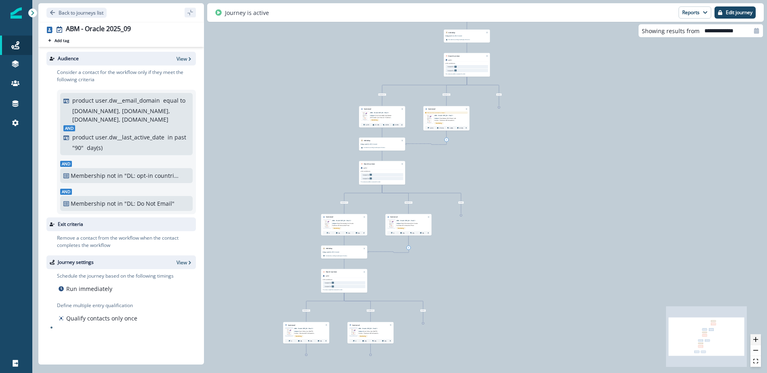
click at [759, 340] on button "zoom in" at bounding box center [756, 339] width 11 height 11
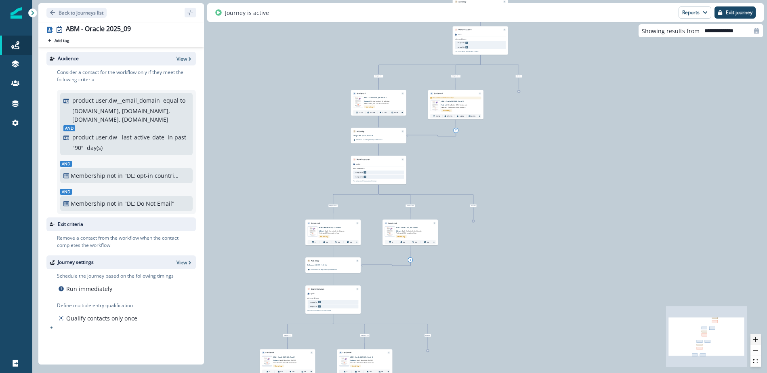
click at [759, 340] on button "zoom in" at bounding box center [756, 339] width 11 height 11
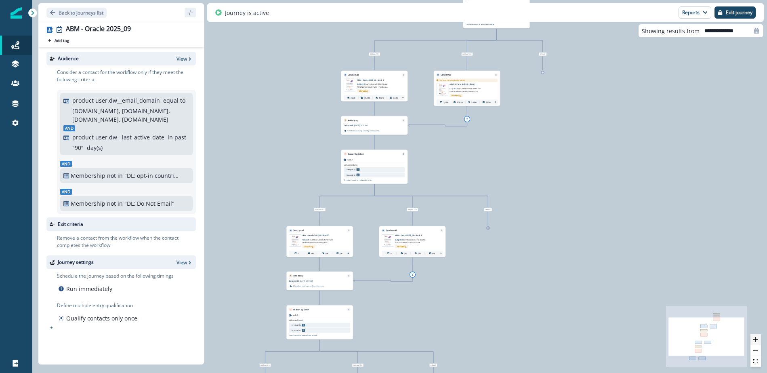
click at [759, 340] on button "zoom in" at bounding box center [756, 339] width 11 height 11
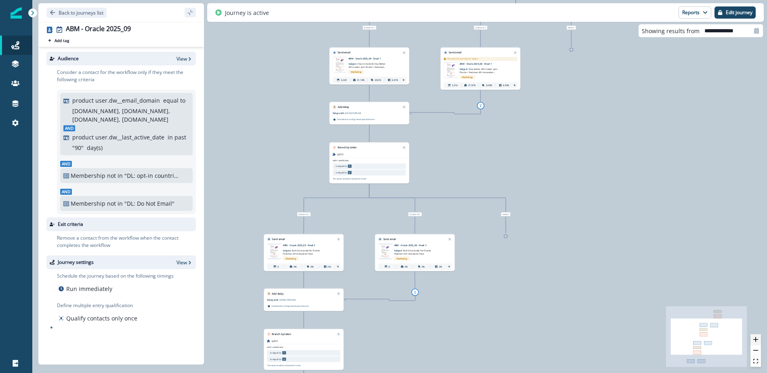
click at [759, 340] on button "zoom in" at bounding box center [756, 339] width 11 height 11
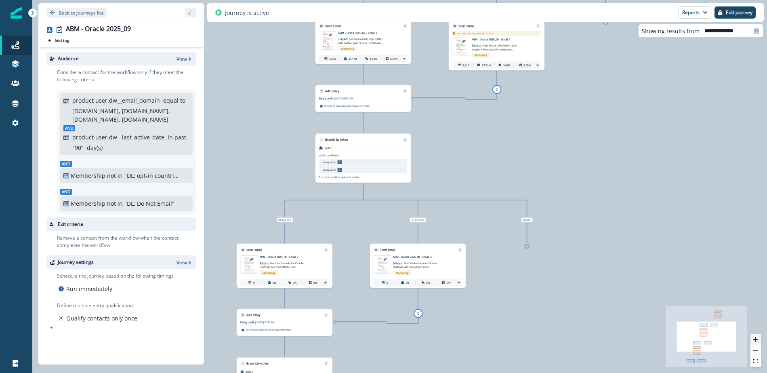
click at [759, 340] on button "zoom in" at bounding box center [756, 339] width 11 height 11
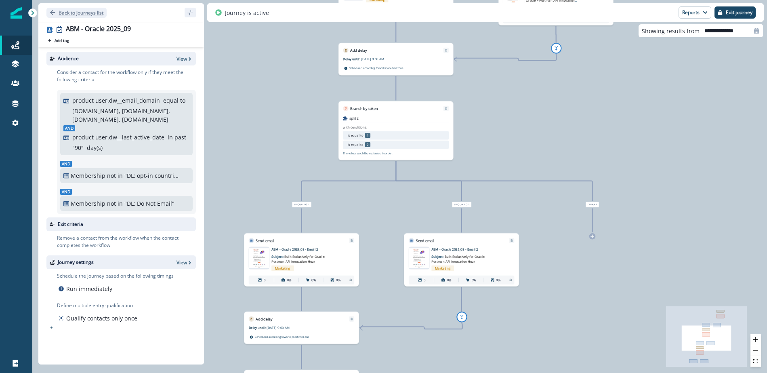
click at [48, 13] on button "Back to journeys list" at bounding box center [76, 13] width 60 height 10
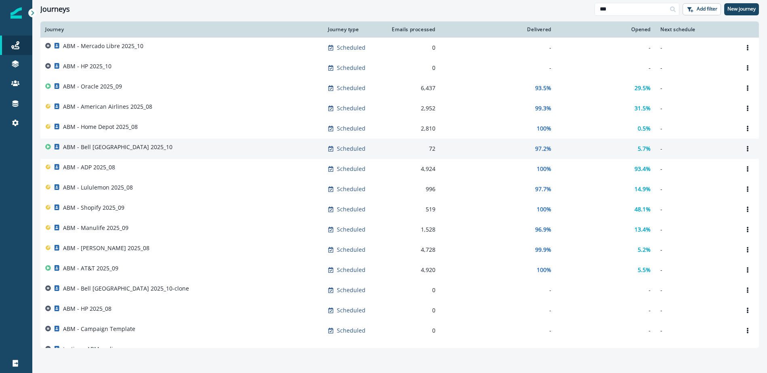
click at [114, 152] on div "ABM - Bell [GEOGRAPHIC_DATA] 2025_10" at bounding box center [117, 148] width 109 height 11
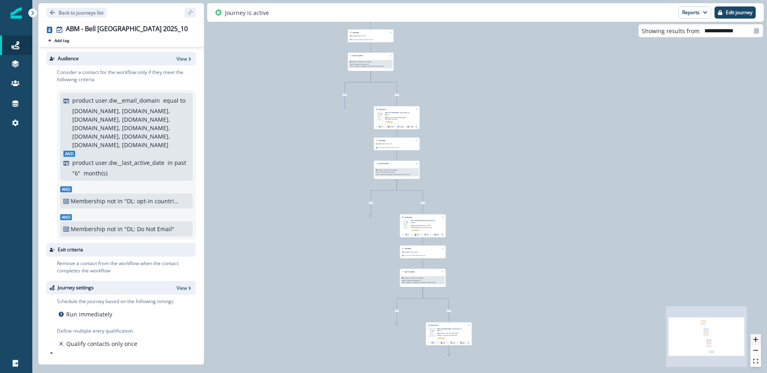
click at [755, 339] on icon "zoom in" at bounding box center [755, 339] width 5 height 5
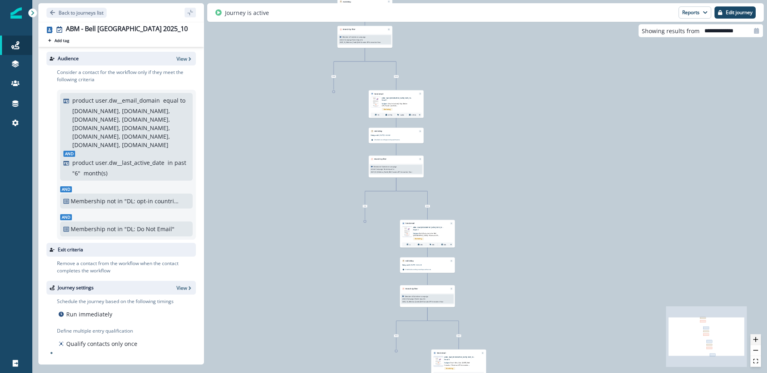
click at [755, 339] on icon "zoom in" at bounding box center [755, 339] width 5 height 5
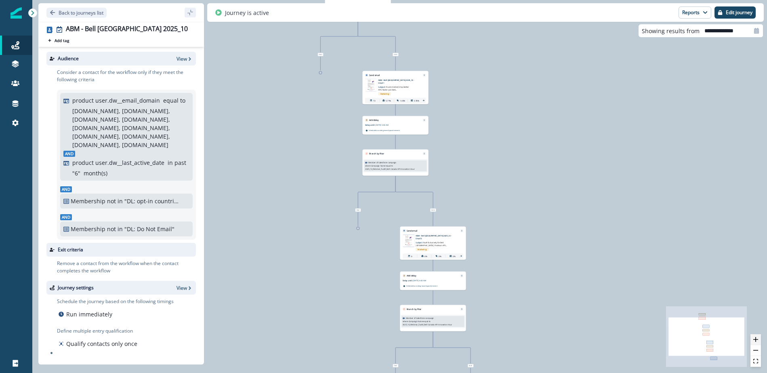
click at [755, 339] on icon "zoom in" at bounding box center [755, 339] width 5 height 5
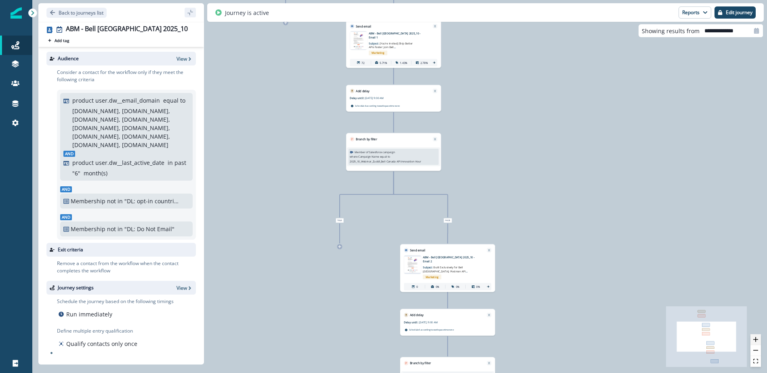
click at [755, 339] on icon "zoom in" at bounding box center [755, 339] width 5 height 5
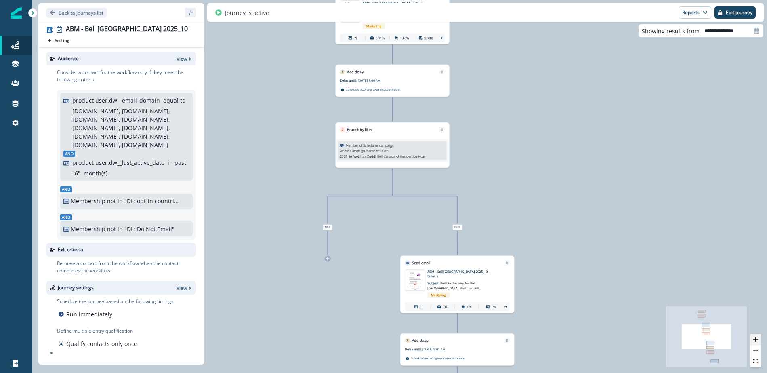
click at [755, 339] on icon "zoom in" at bounding box center [755, 339] width 5 height 5
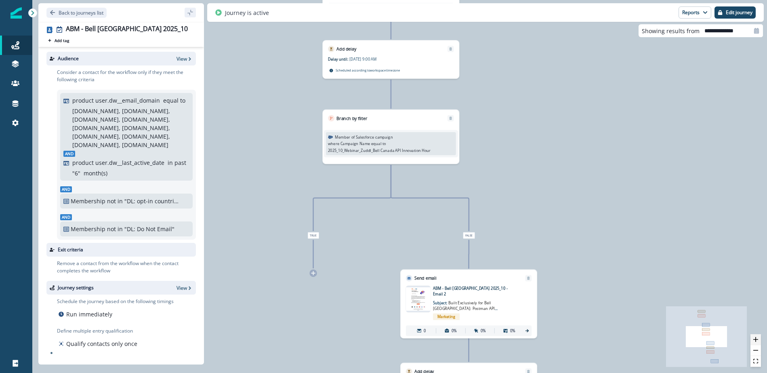
click at [755, 339] on icon "zoom in" at bounding box center [755, 339] width 5 height 5
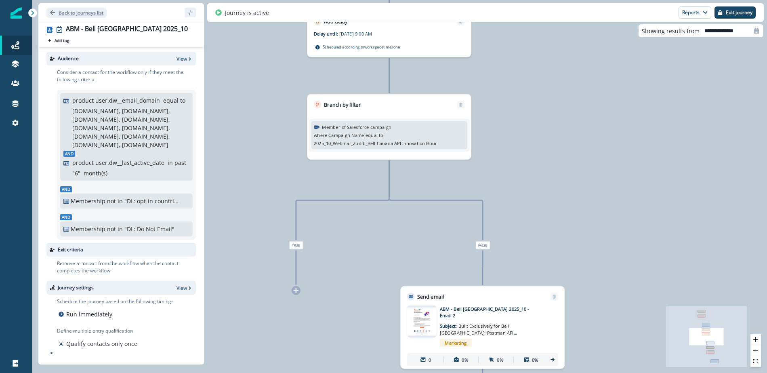
click at [50, 11] on icon "Go back" at bounding box center [53, 13] width 6 height 6
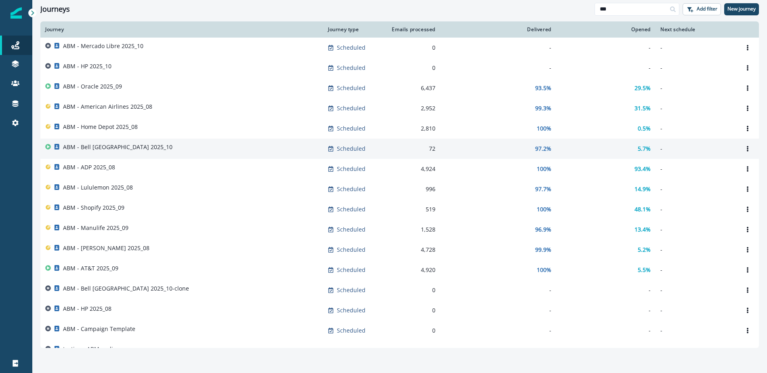
click at [105, 149] on p "ABM - Bell [GEOGRAPHIC_DATA] 2025_10" at bounding box center [117, 147] width 109 height 8
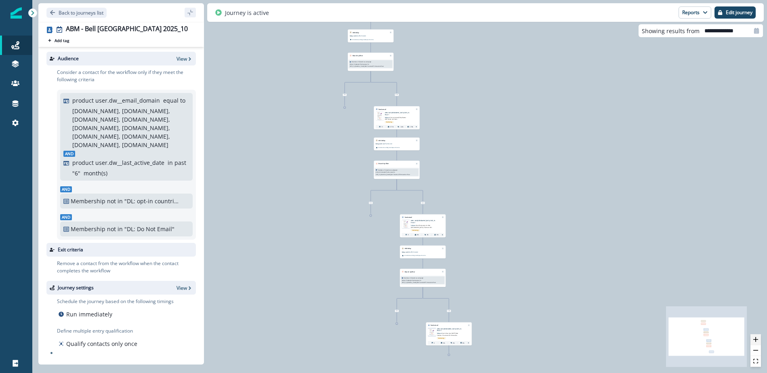
click at [756, 338] on icon "zoom in" at bounding box center [755, 339] width 5 height 5
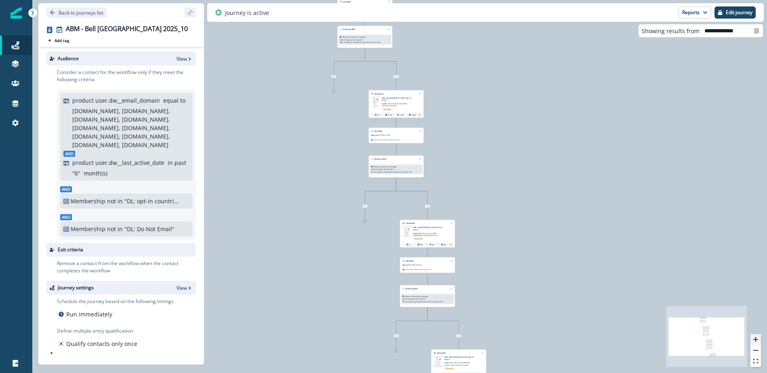
click at [756, 338] on icon "zoom in" at bounding box center [755, 339] width 5 height 5
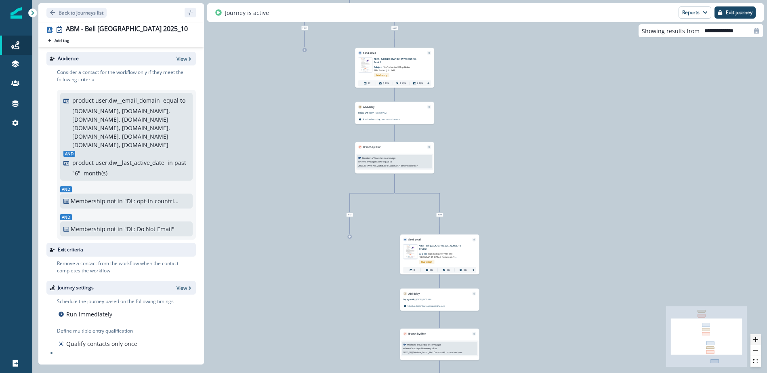
click at [756, 338] on icon "zoom in" at bounding box center [755, 339] width 5 height 5
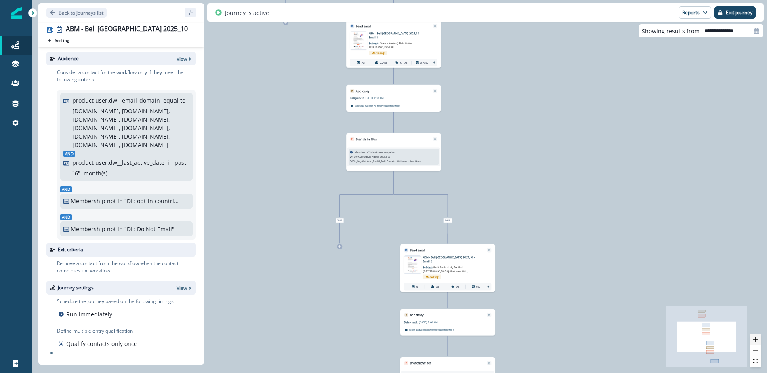
click at [756, 338] on icon "zoom in" at bounding box center [755, 339] width 5 height 5
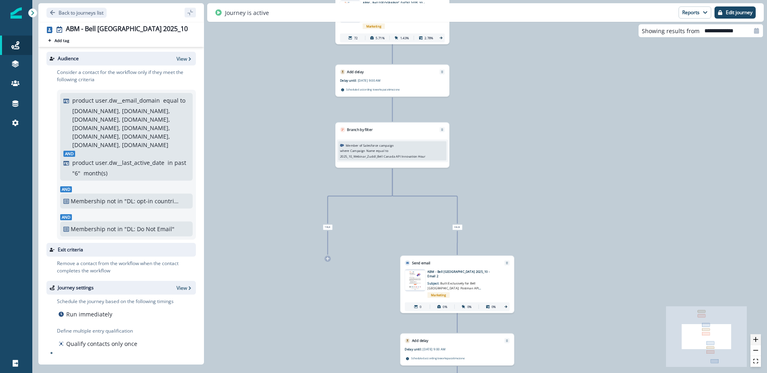
click at [756, 338] on icon "zoom in" at bounding box center [755, 339] width 5 height 5
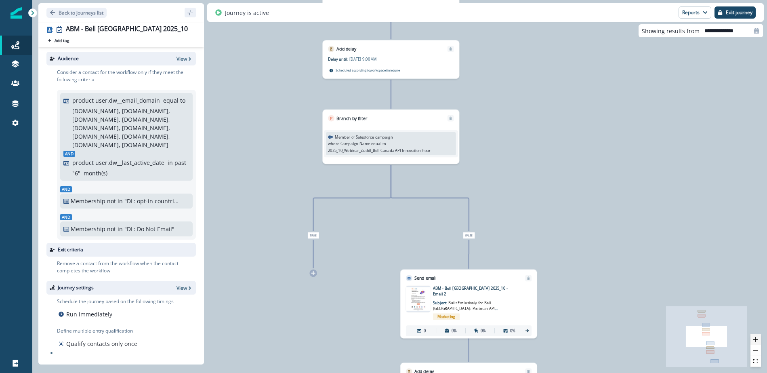
click at [756, 338] on icon "zoom in" at bounding box center [755, 339] width 5 height 5
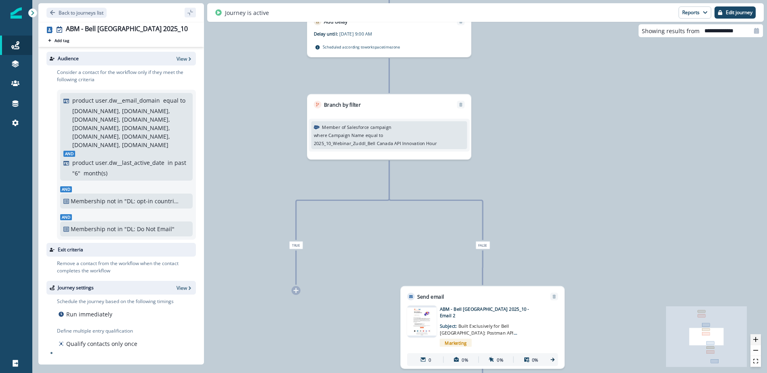
click at [756, 338] on icon "zoom in" at bounding box center [755, 339] width 5 height 5
